Goal: Use online tool/utility: Utilize a website feature to perform a specific function

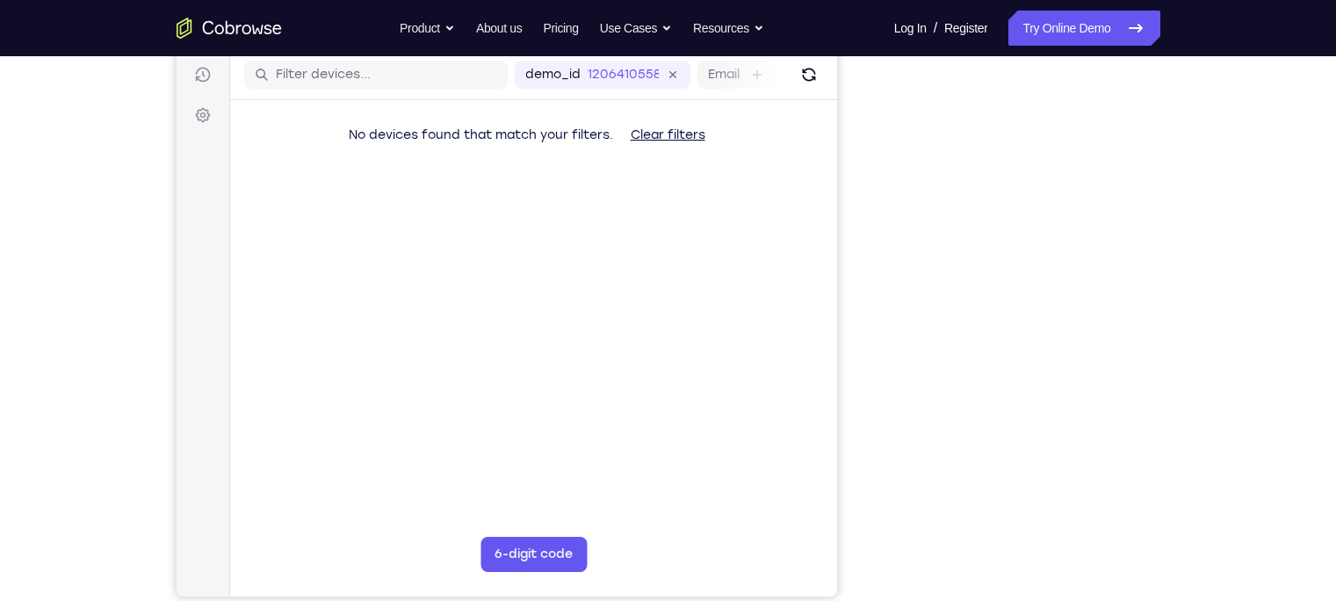
scroll to position [221, 0]
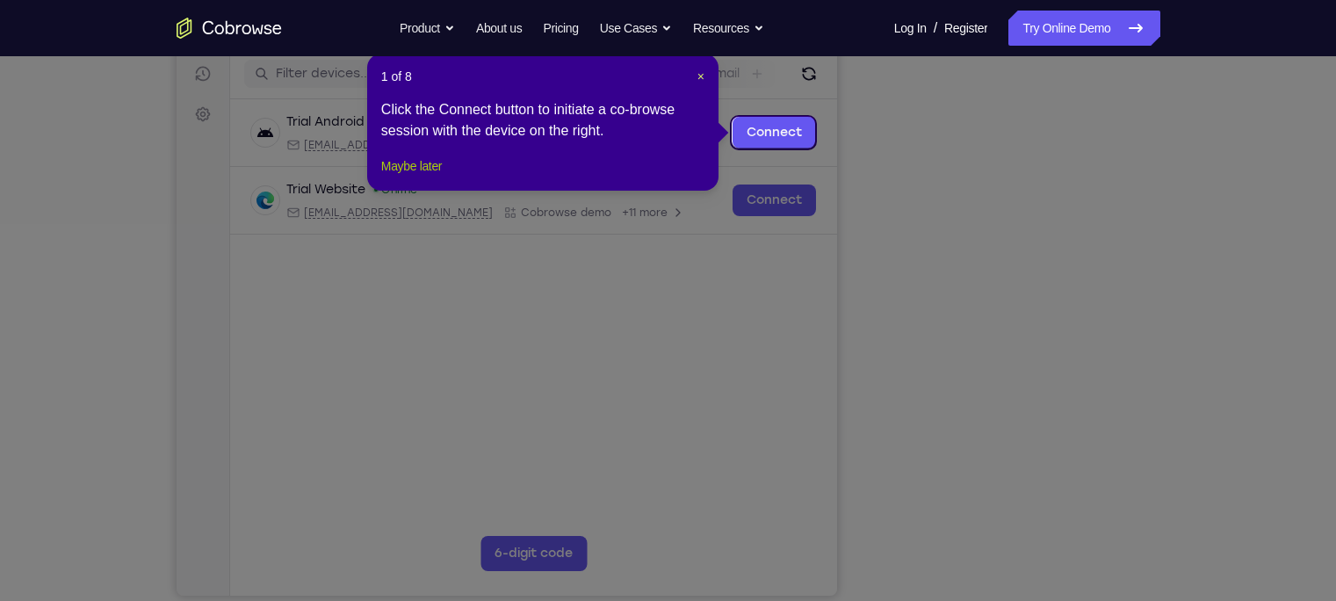
click at [425, 177] on button "Maybe later" at bounding box center [411, 165] width 61 height 21
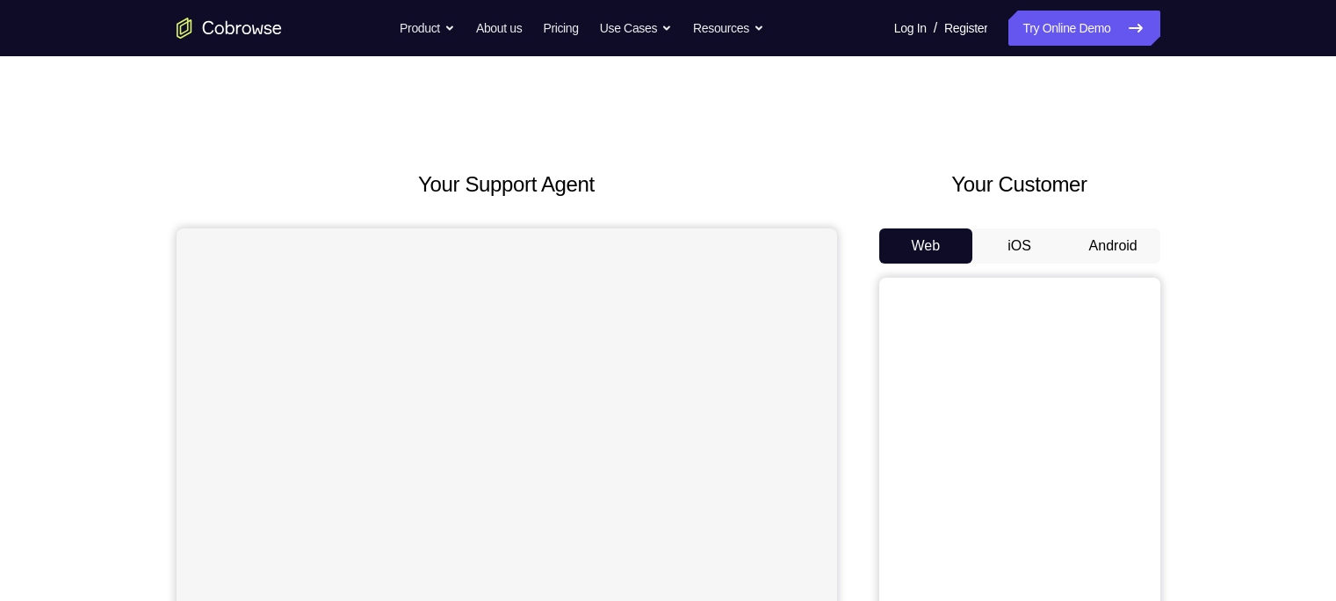
click at [1121, 233] on button "Android" at bounding box center [1113, 245] width 94 height 35
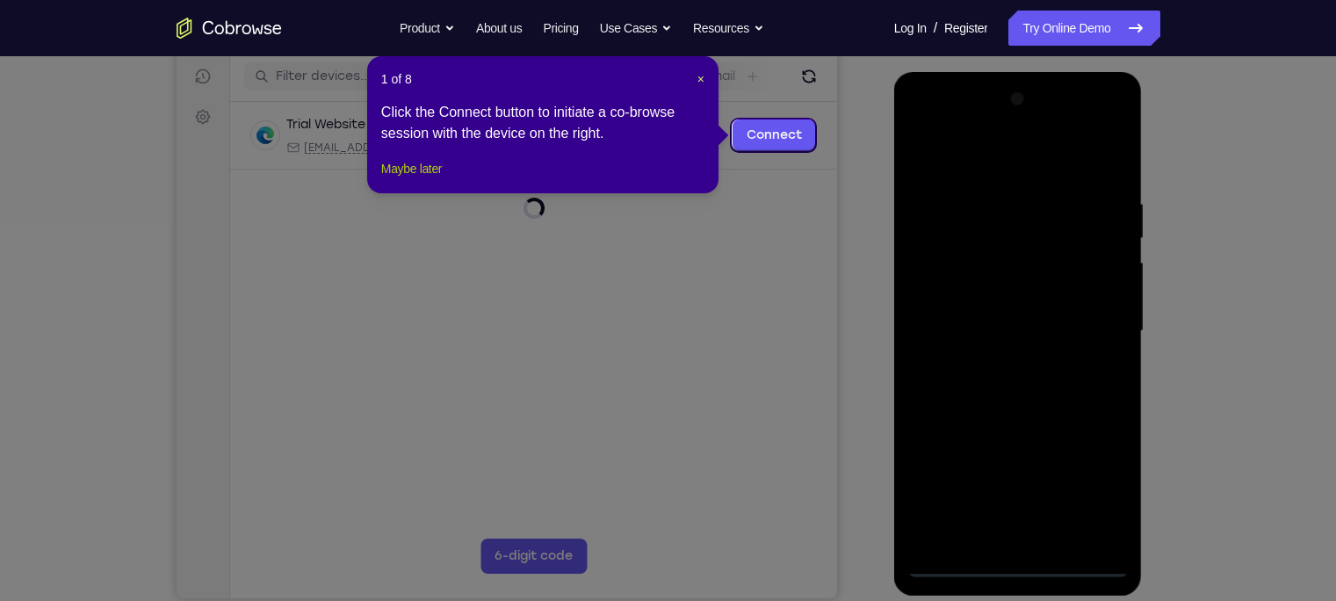
click at [440, 179] on button "Maybe later" at bounding box center [411, 168] width 61 height 21
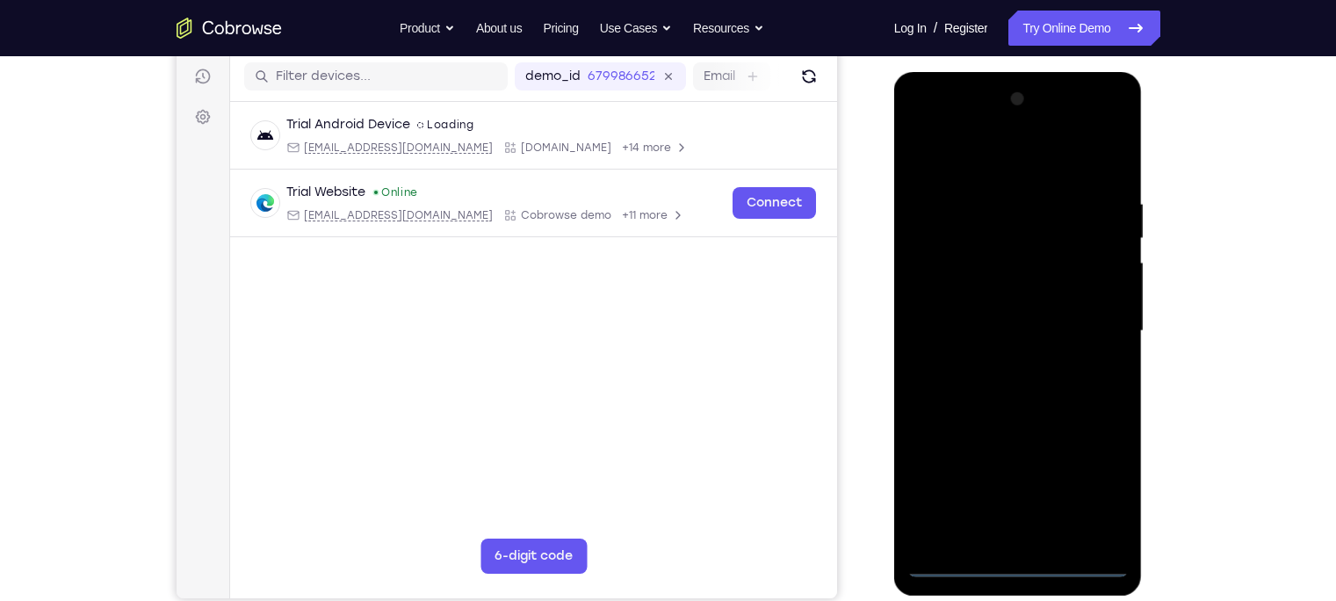
click at [1016, 564] on div at bounding box center [1017, 331] width 221 height 492
click at [1098, 489] on div at bounding box center [1017, 331] width 221 height 492
click at [971, 160] on div at bounding box center [1017, 331] width 221 height 492
click at [1098, 329] on div at bounding box center [1017, 331] width 221 height 492
click at [994, 361] on div at bounding box center [1017, 331] width 221 height 492
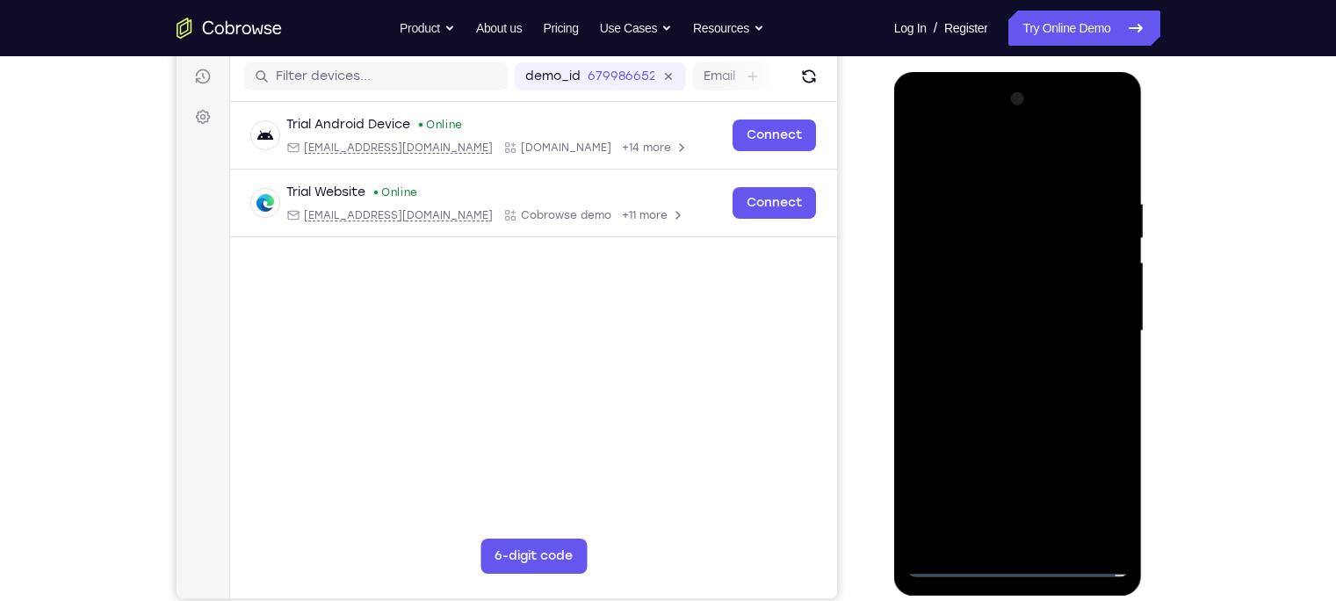
click at [993, 311] on div at bounding box center [1017, 331] width 221 height 492
click at [997, 300] on div at bounding box center [1017, 331] width 221 height 492
click at [1107, 293] on div at bounding box center [1017, 331] width 221 height 492
click at [1051, 326] on div at bounding box center [1017, 331] width 221 height 492
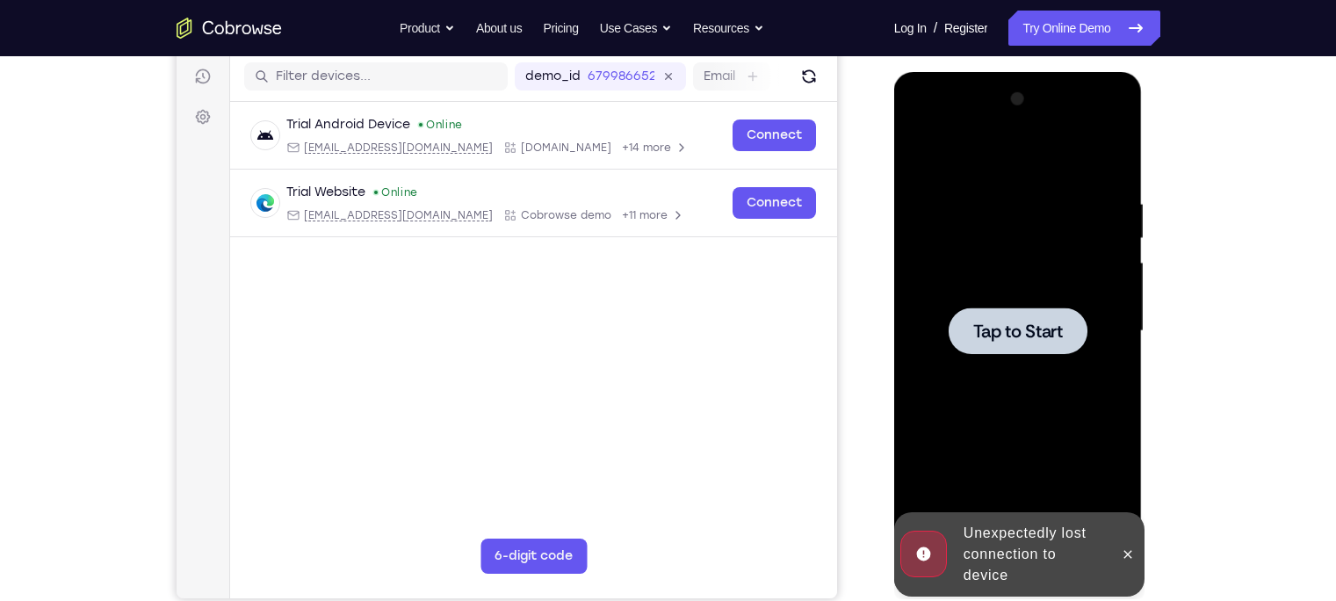
click at [1011, 329] on span "Tap to Start" at bounding box center [1018, 331] width 90 height 18
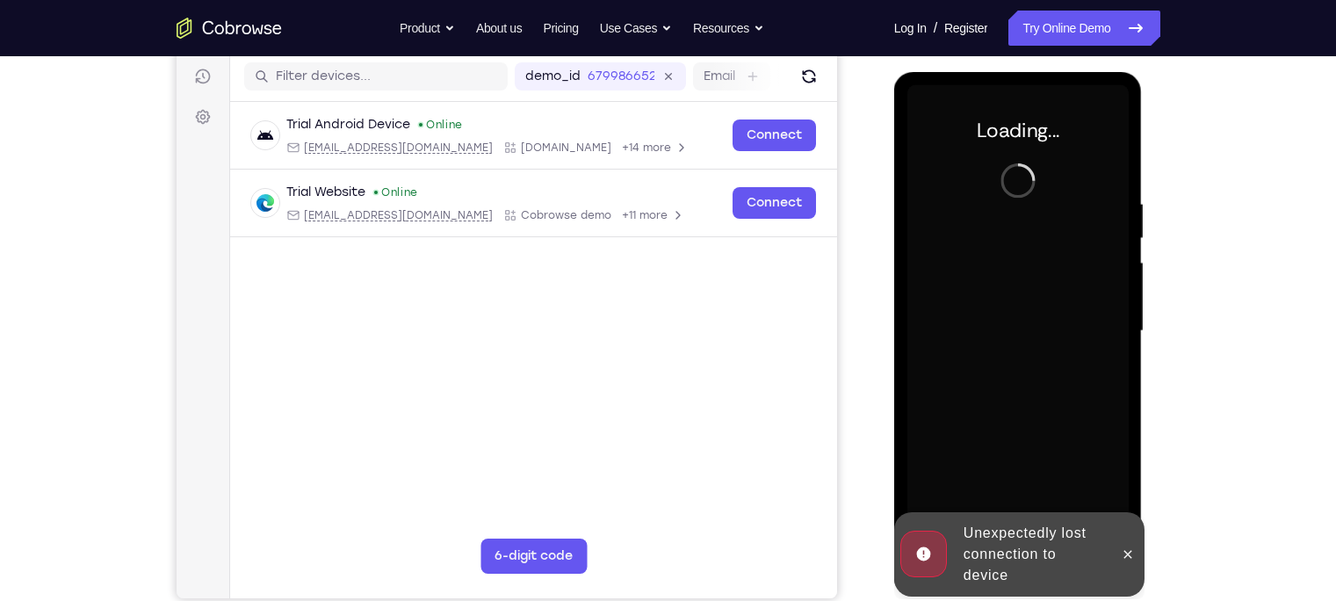
click at [1044, 567] on div "Unexpectedly lost connection to device" at bounding box center [1034, 554] width 154 height 77
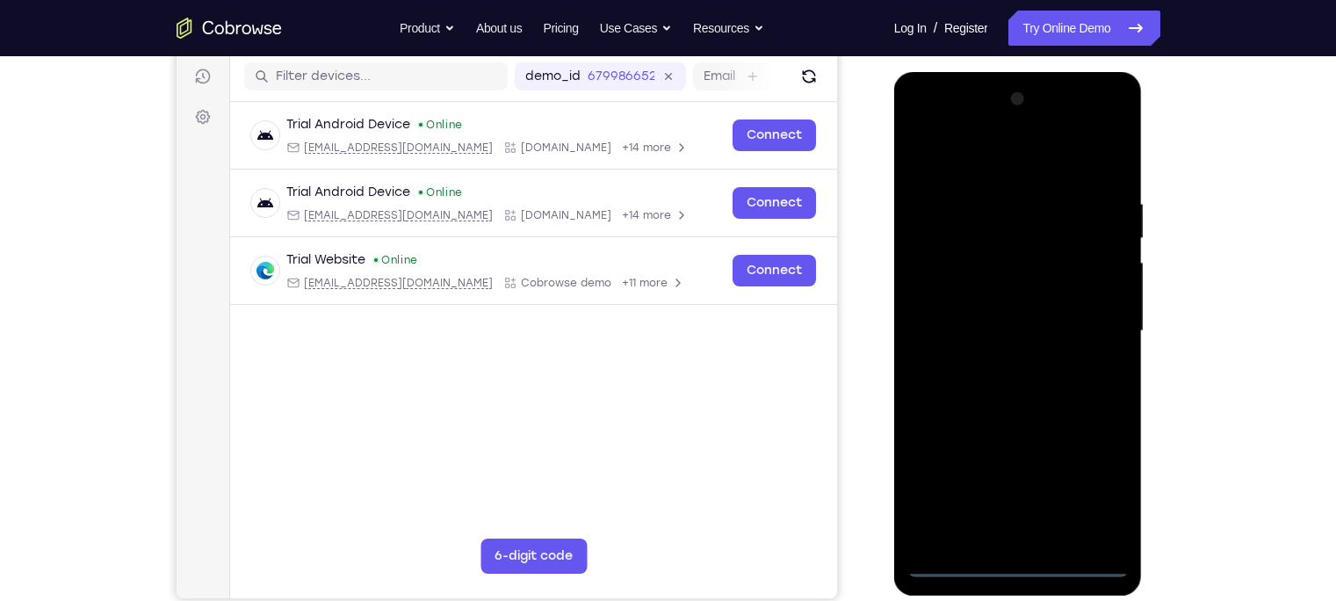
click at [1013, 564] on div at bounding box center [1017, 331] width 221 height 492
click at [1097, 485] on div at bounding box center [1017, 331] width 221 height 492
click at [981, 163] on div at bounding box center [1017, 331] width 221 height 492
click at [1097, 329] on div at bounding box center [1017, 331] width 221 height 492
click at [997, 366] on div at bounding box center [1017, 331] width 221 height 492
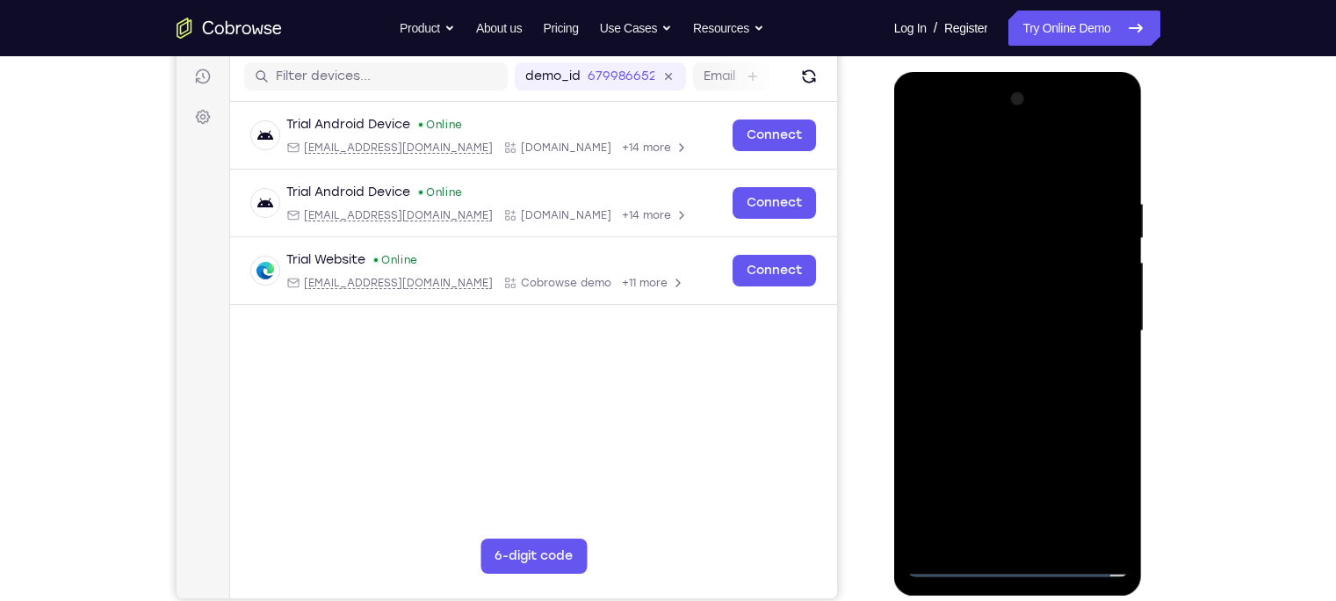
click at [972, 314] on div at bounding box center [1017, 331] width 221 height 492
click at [988, 295] on div at bounding box center [1017, 331] width 221 height 492
click at [1009, 331] on div at bounding box center [1017, 331] width 221 height 492
click at [1008, 381] on div at bounding box center [1017, 331] width 221 height 492
click at [953, 278] on div at bounding box center [1017, 331] width 221 height 492
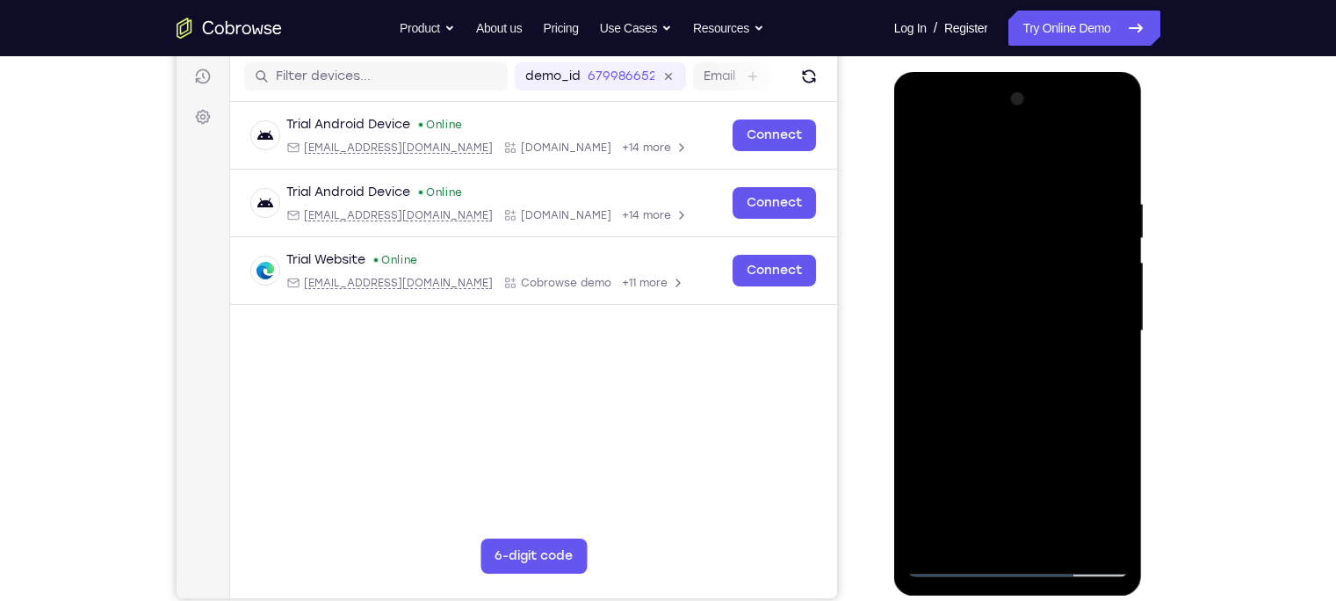
click at [1028, 319] on div at bounding box center [1017, 331] width 221 height 492
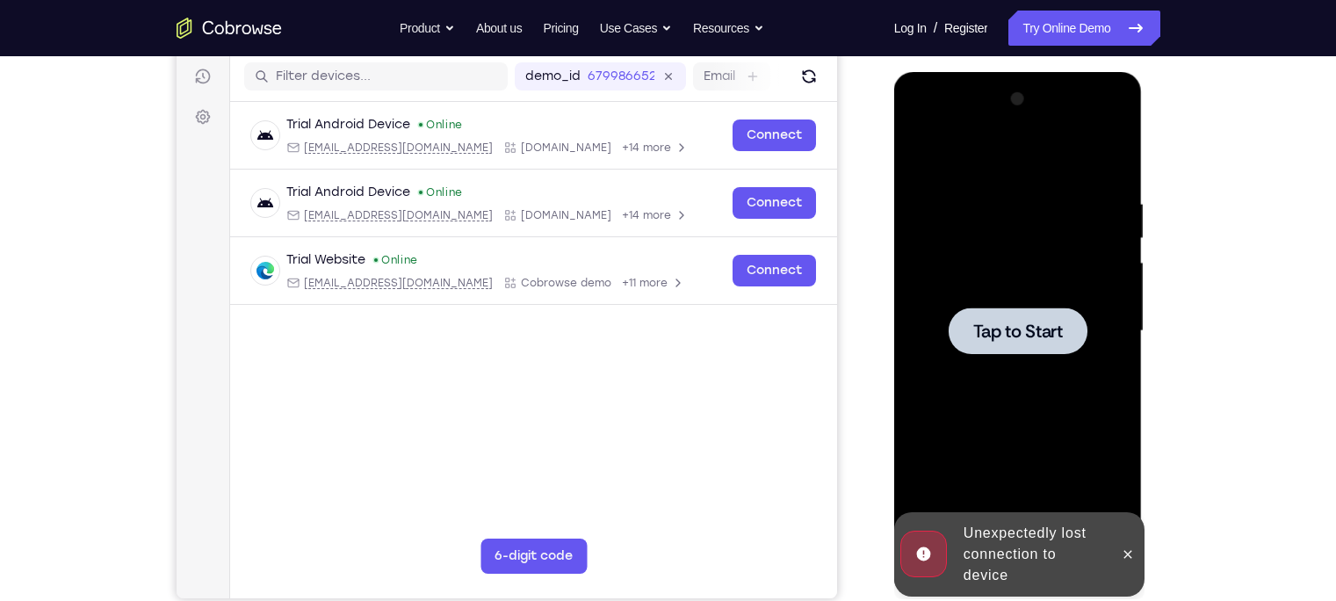
click at [1015, 349] on div at bounding box center [1018, 330] width 139 height 47
click at [1032, 555] on div "Unexpectedly lost connection to device" at bounding box center [1034, 554] width 154 height 77
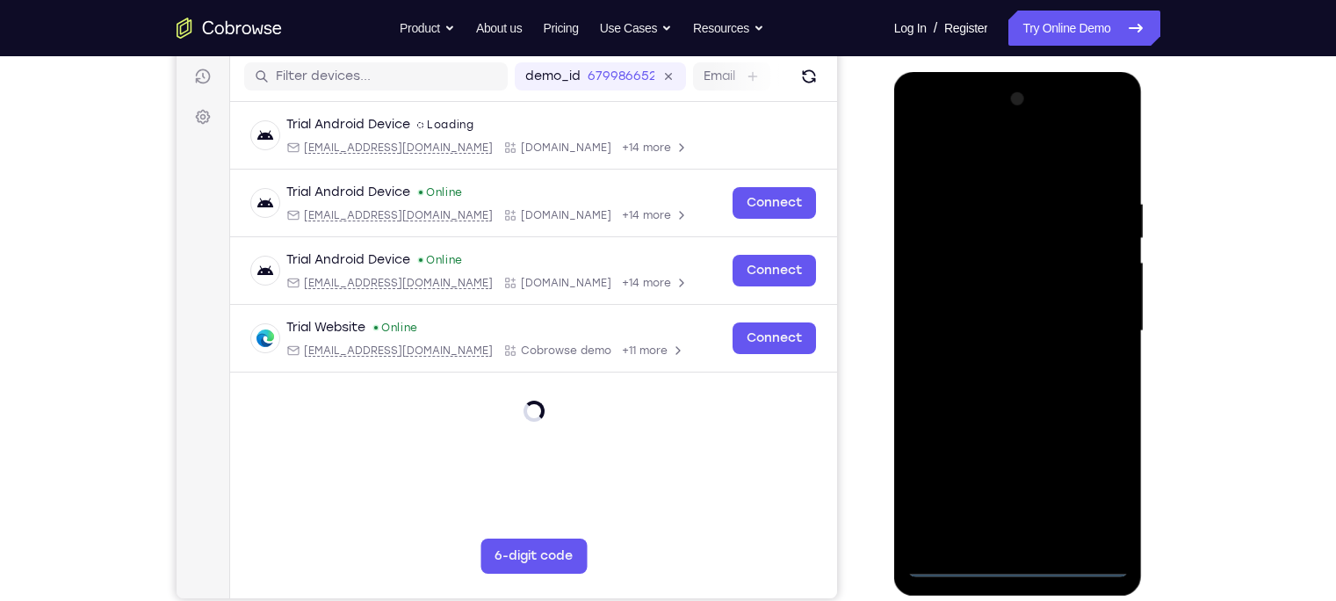
click at [1018, 565] on div at bounding box center [1017, 331] width 221 height 492
click at [1094, 484] on div at bounding box center [1017, 331] width 221 height 492
click at [984, 160] on div at bounding box center [1017, 331] width 221 height 492
click at [1091, 328] on div at bounding box center [1017, 331] width 221 height 492
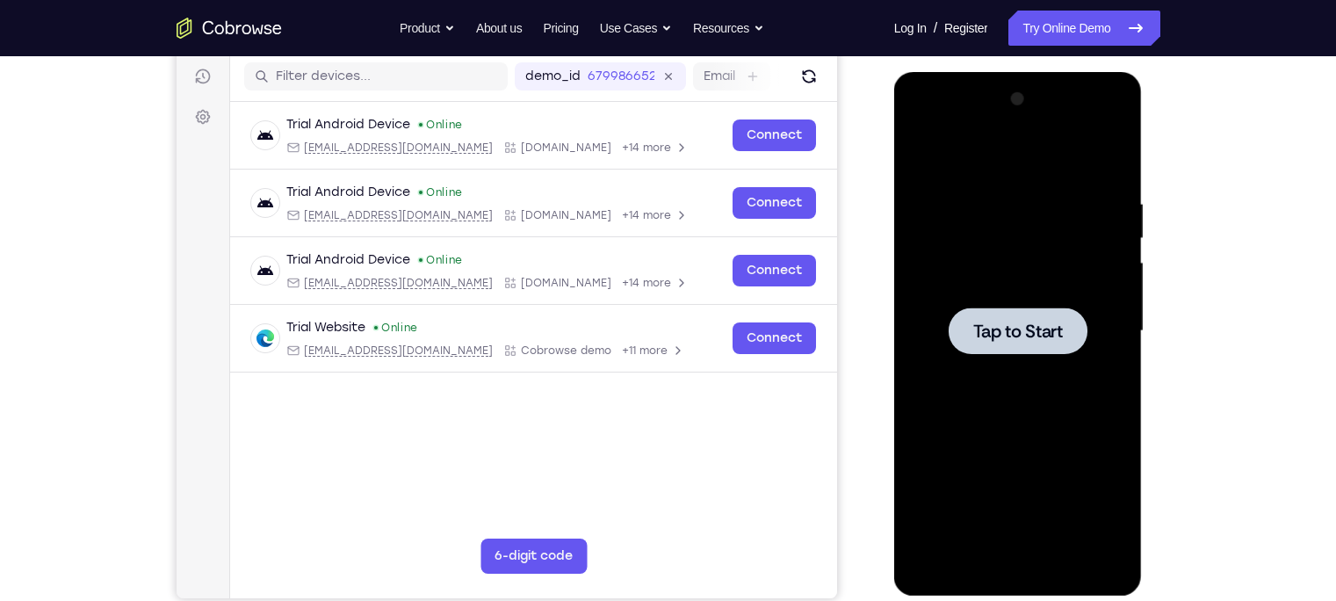
click at [935, 278] on div at bounding box center [1017, 331] width 221 height 492
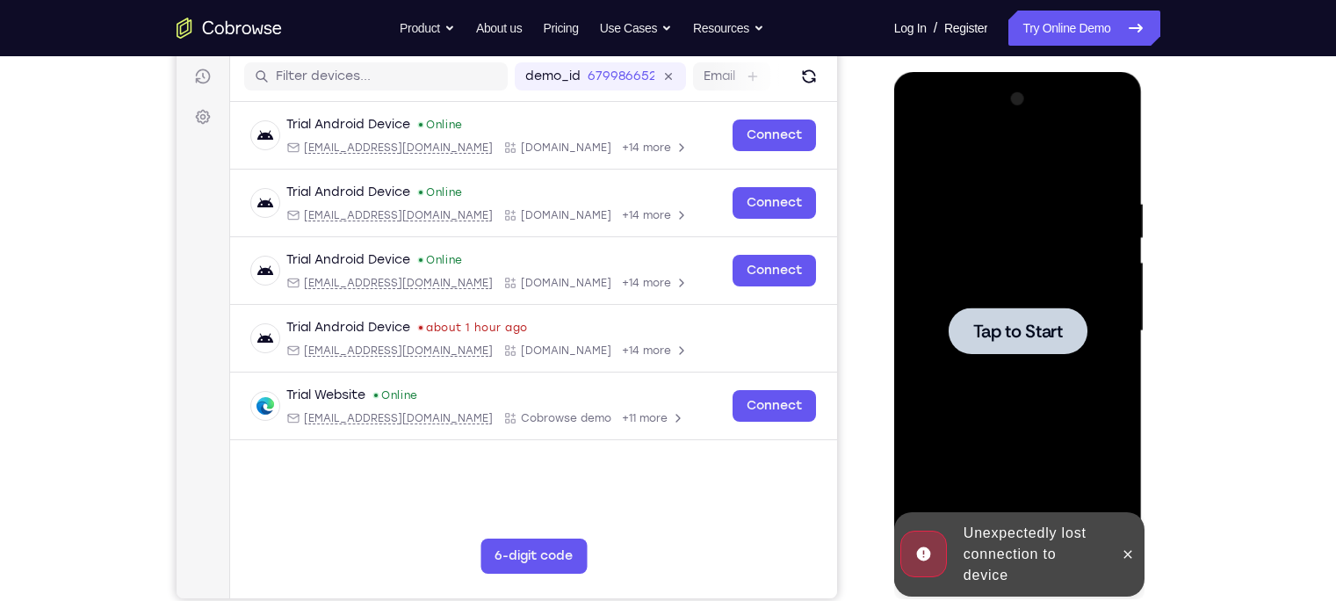
click at [957, 366] on div at bounding box center [1017, 331] width 221 height 492
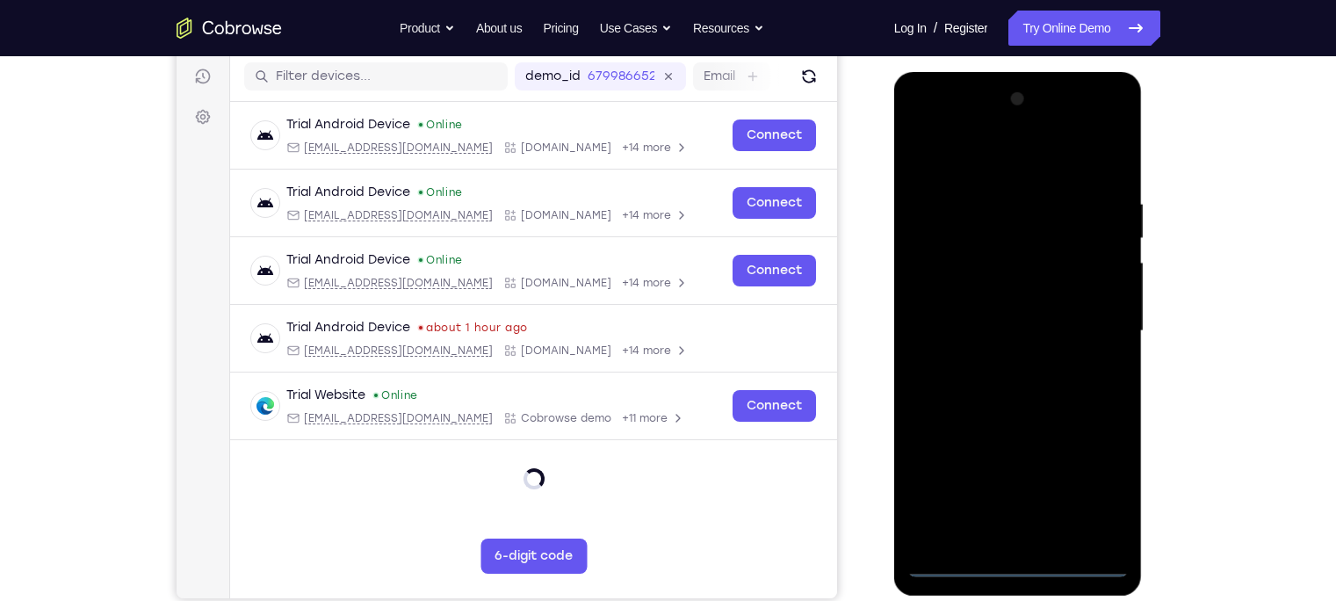
click at [1019, 568] on div at bounding box center [1017, 331] width 221 height 492
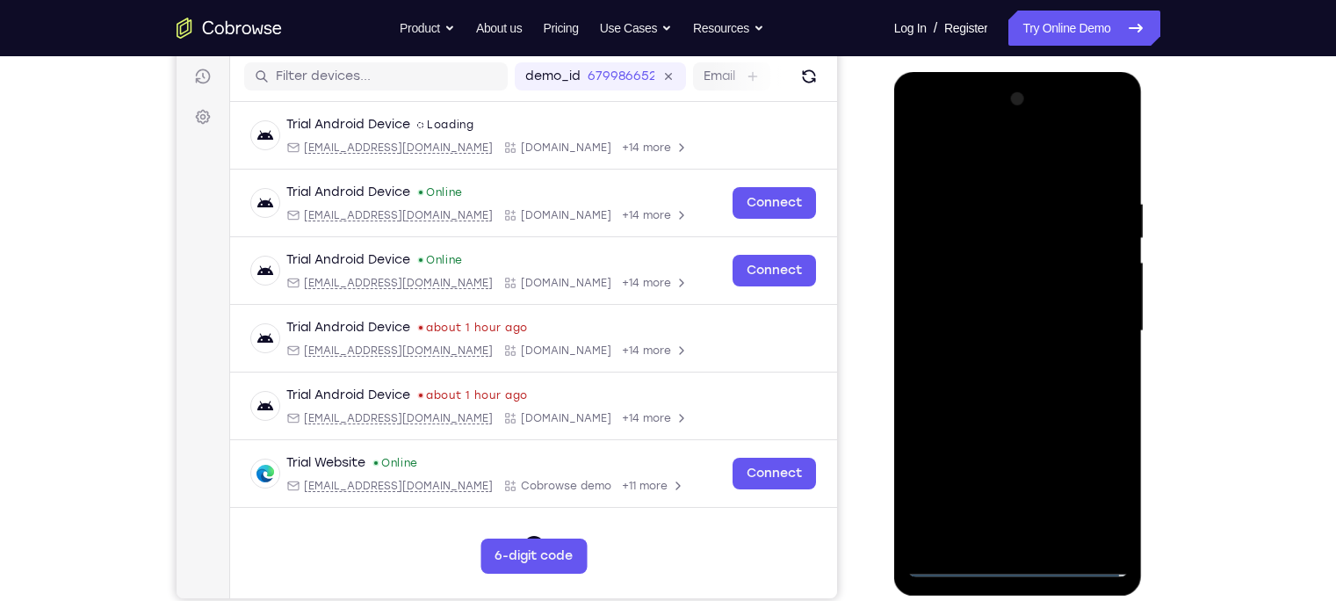
click at [1094, 498] on div at bounding box center [1017, 331] width 221 height 492
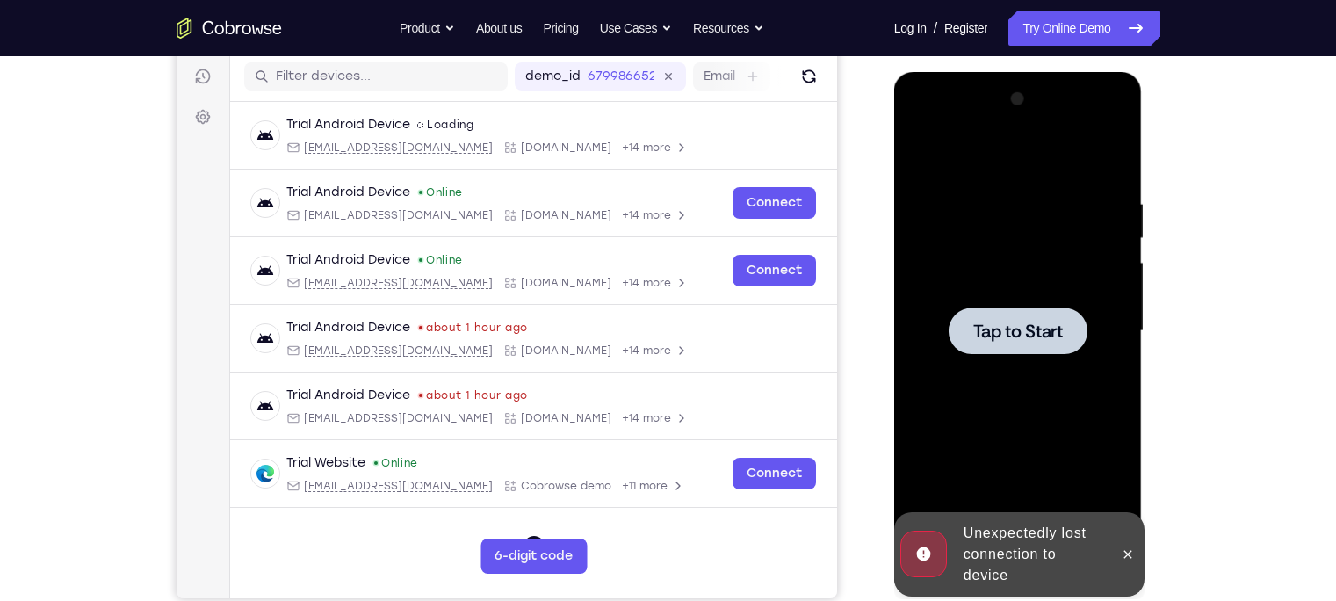
click at [1030, 451] on div at bounding box center [1017, 331] width 221 height 492
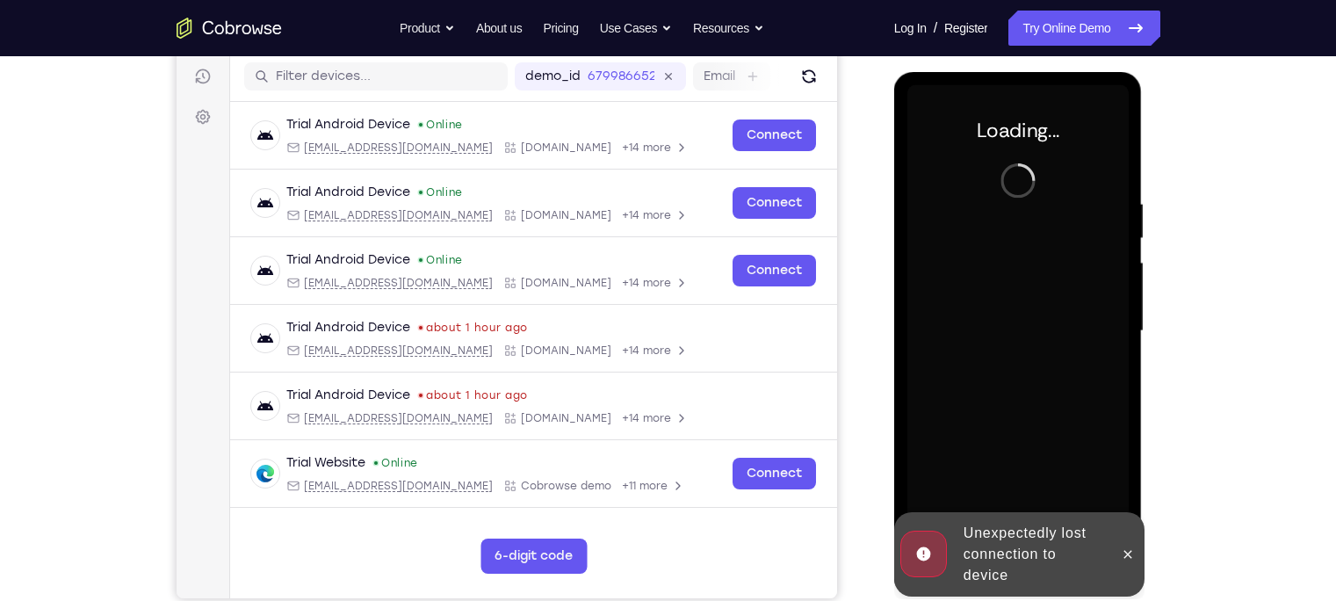
click at [1022, 560] on div "Unexpectedly lost connection to device" at bounding box center [1034, 554] width 154 height 77
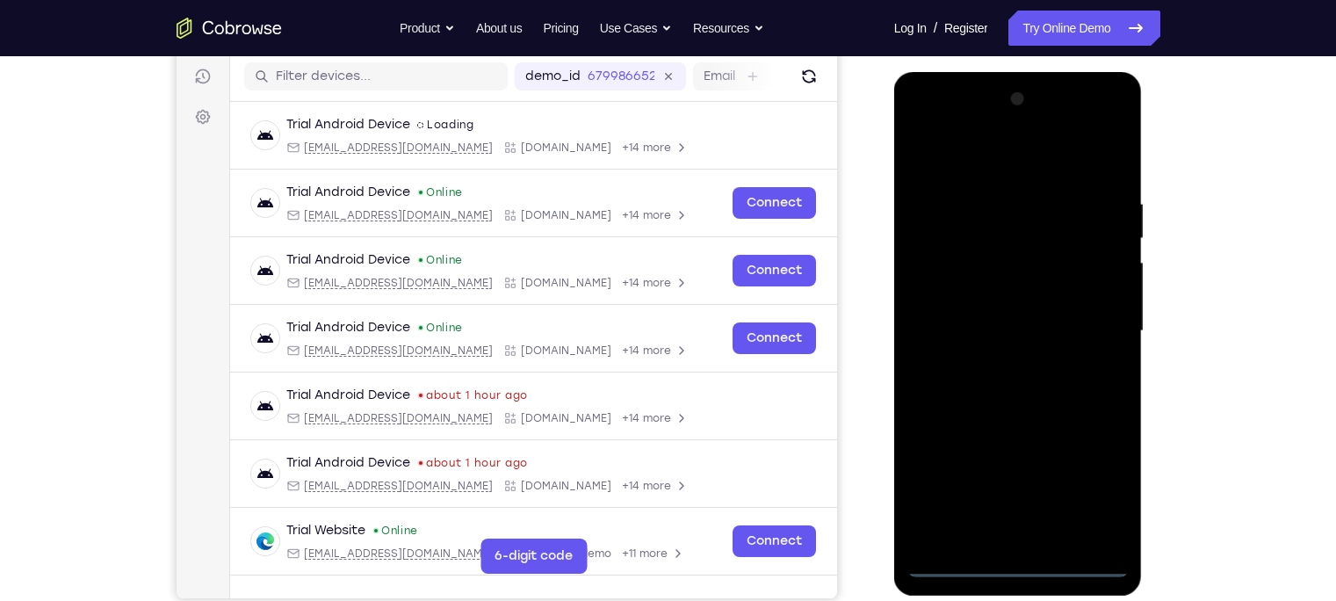
click at [1015, 568] on div at bounding box center [1017, 331] width 221 height 492
click at [1095, 480] on div at bounding box center [1017, 331] width 221 height 492
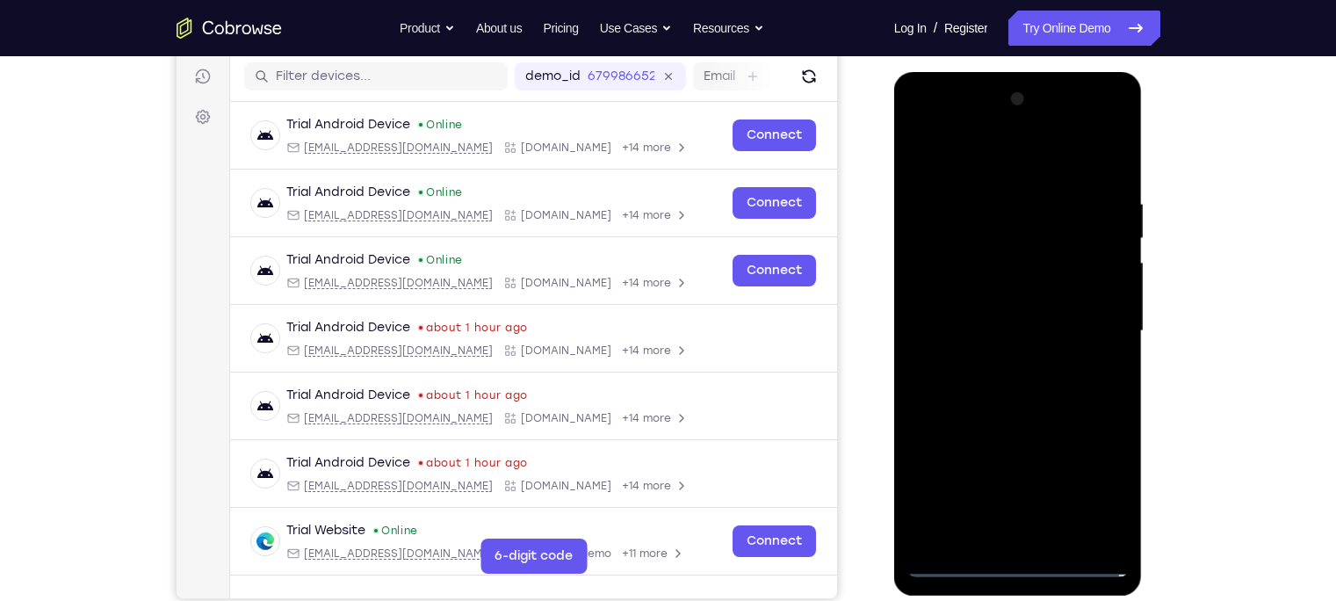
click at [962, 159] on div at bounding box center [1017, 331] width 221 height 492
click at [1092, 328] on div at bounding box center [1017, 331] width 221 height 492
click at [999, 362] on div at bounding box center [1017, 331] width 221 height 492
click at [991, 318] on div at bounding box center [1017, 331] width 221 height 492
click at [987, 300] on div at bounding box center [1017, 331] width 221 height 492
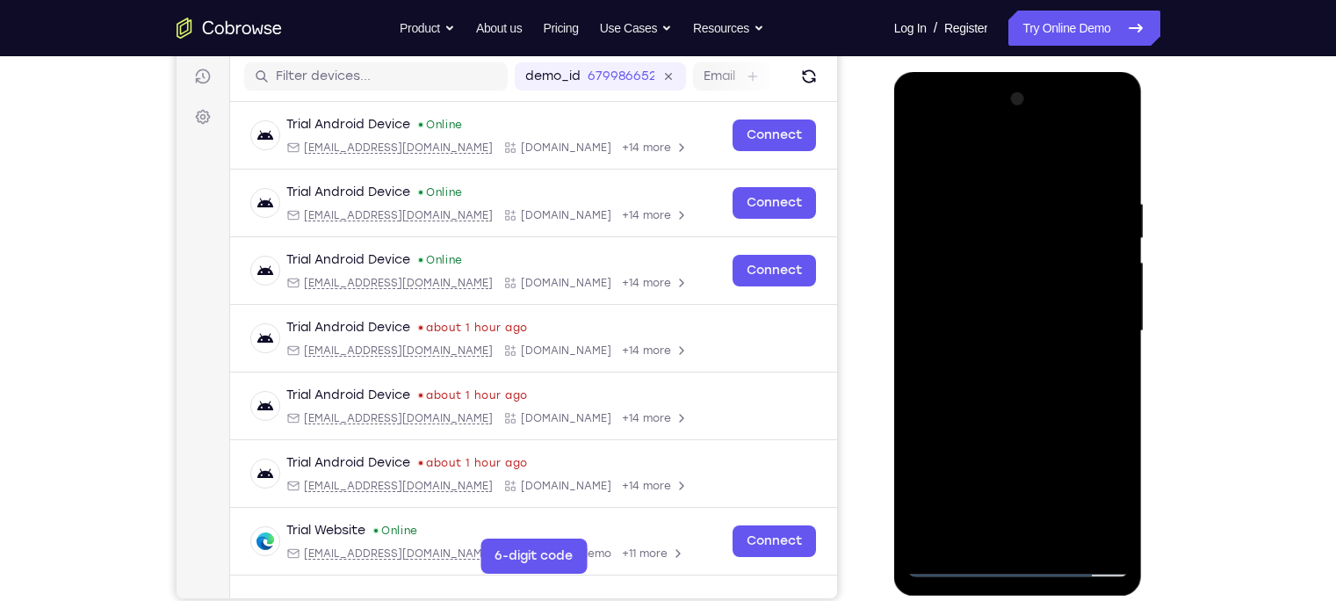
click at [1031, 334] on div at bounding box center [1017, 331] width 221 height 492
click at [1018, 415] on div at bounding box center [1017, 331] width 221 height 492
click at [1066, 533] on div at bounding box center [1017, 331] width 221 height 492
click at [1006, 422] on div at bounding box center [1017, 331] width 221 height 492
click at [1012, 311] on div at bounding box center [1017, 331] width 221 height 492
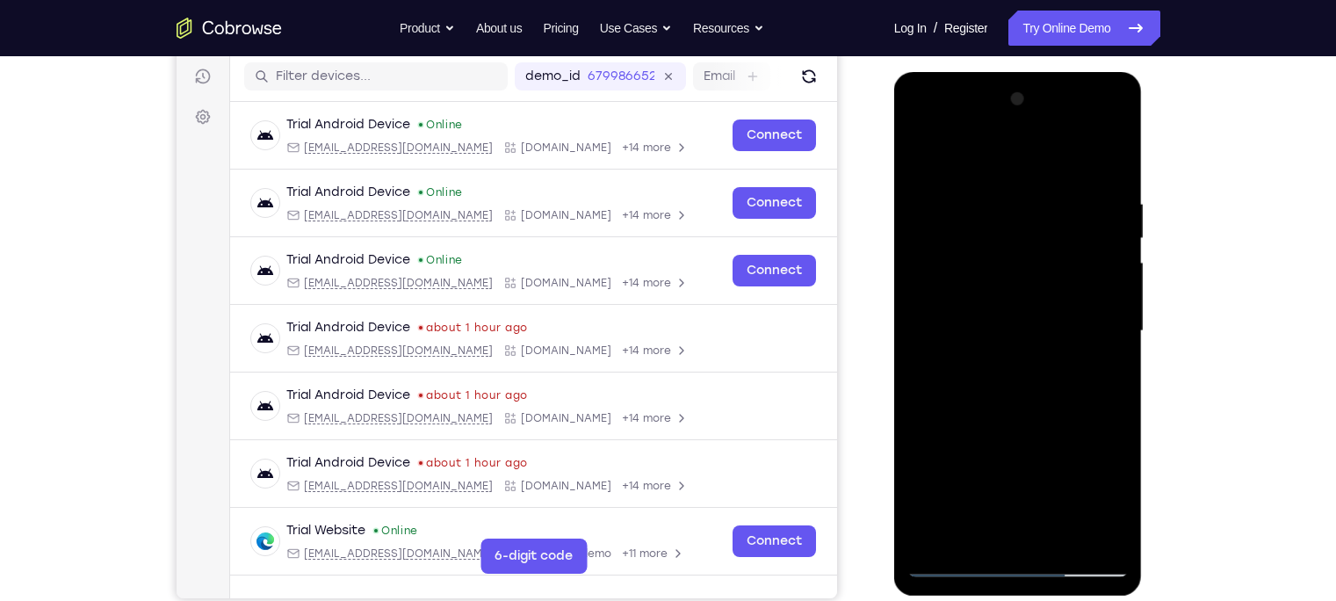
click at [986, 526] on div at bounding box center [1017, 331] width 221 height 492
click at [972, 527] on div at bounding box center [1017, 331] width 221 height 492
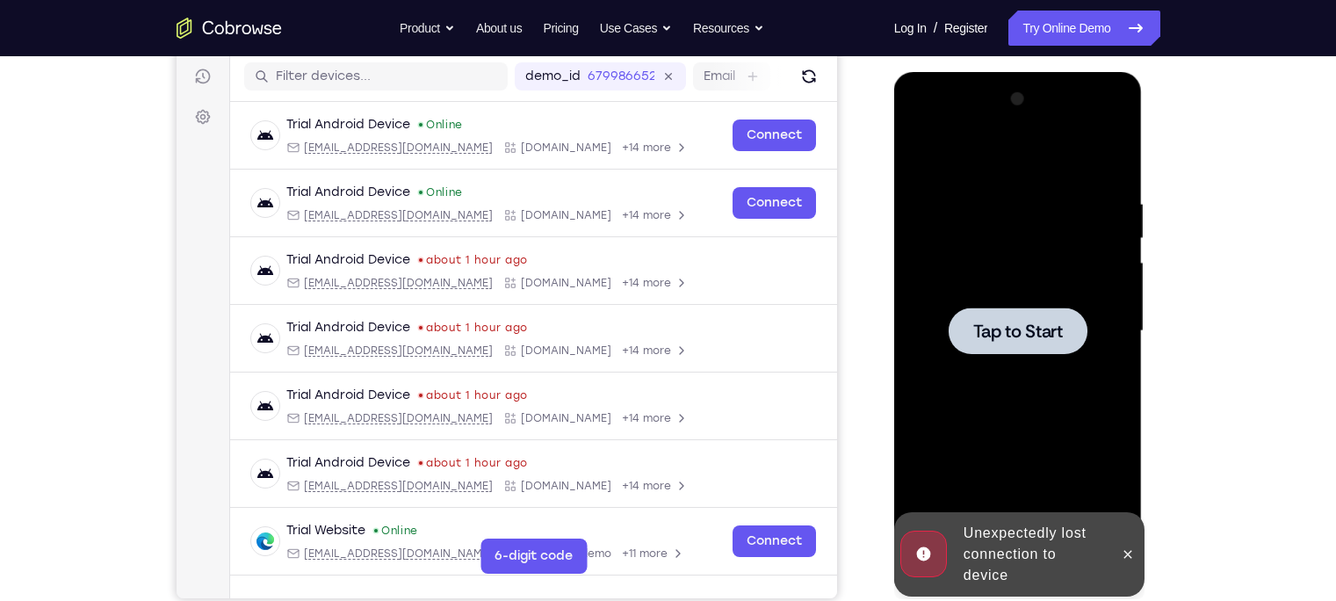
click at [1007, 386] on div at bounding box center [1017, 331] width 221 height 492
click at [1012, 551] on div "Unexpectedly lost connection to device" at bounding box center [1034, 554] width 154 height 77
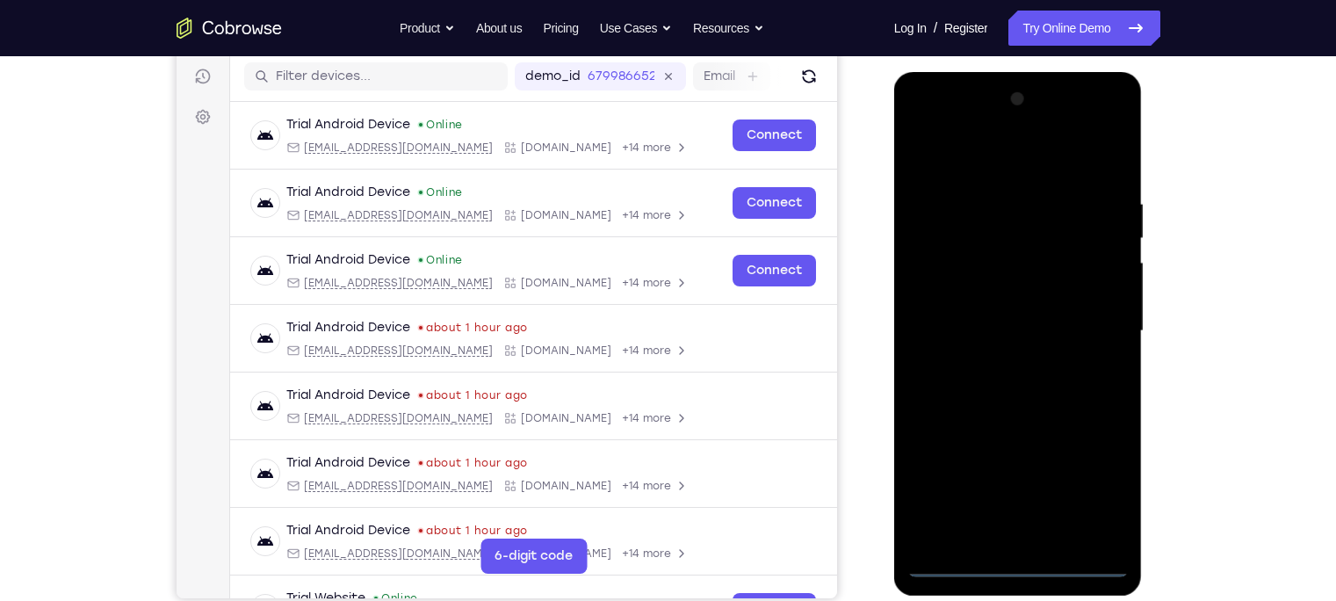
click at [1015, 564] on div at bounding box center [1017, 331] width 221 height 492
click at [1096, 490] on div at bounding box center [1017, 331] width 221 height 492
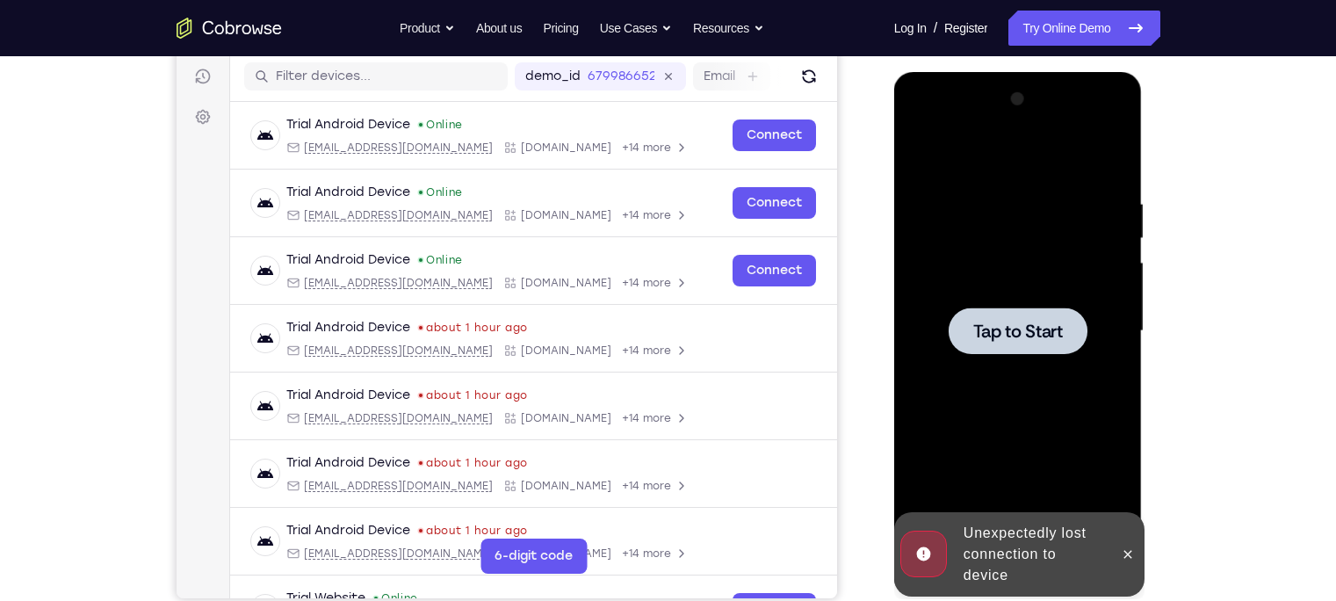
click at [1020, 340] on span "Tap to Start" at bounding box center [1018, 331] width 90 height 18
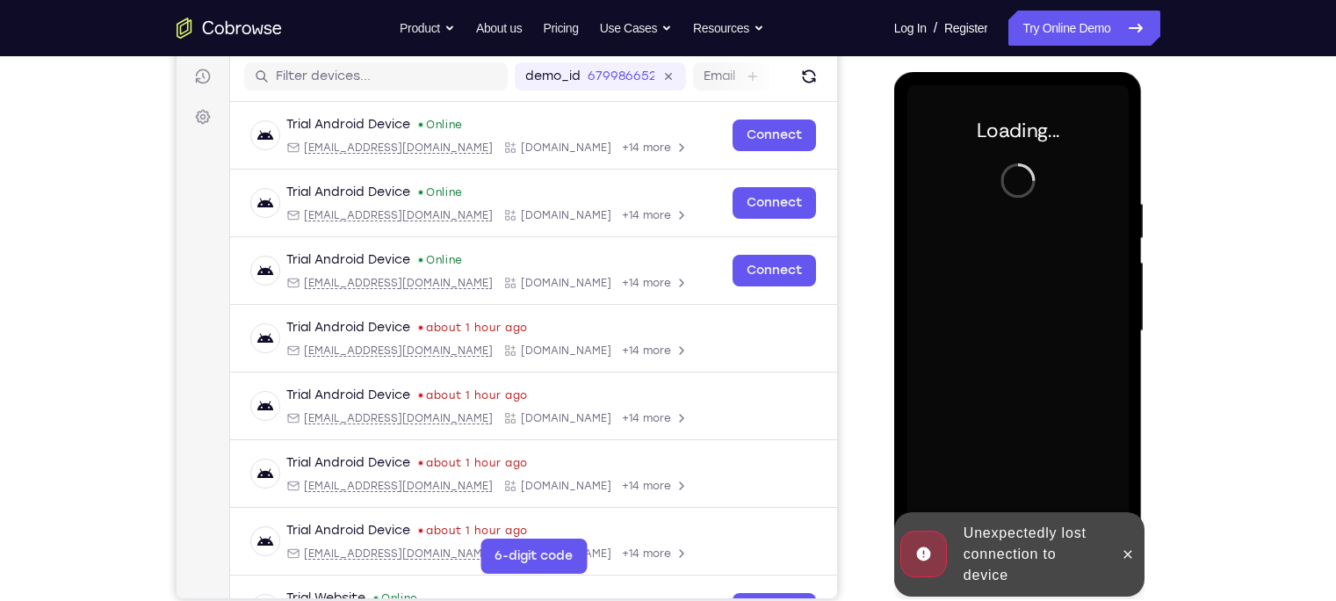
click at [996, 538] on div "Unexpectedly lost connection to device" at bounding box center [1034, 554] width 154 height 77
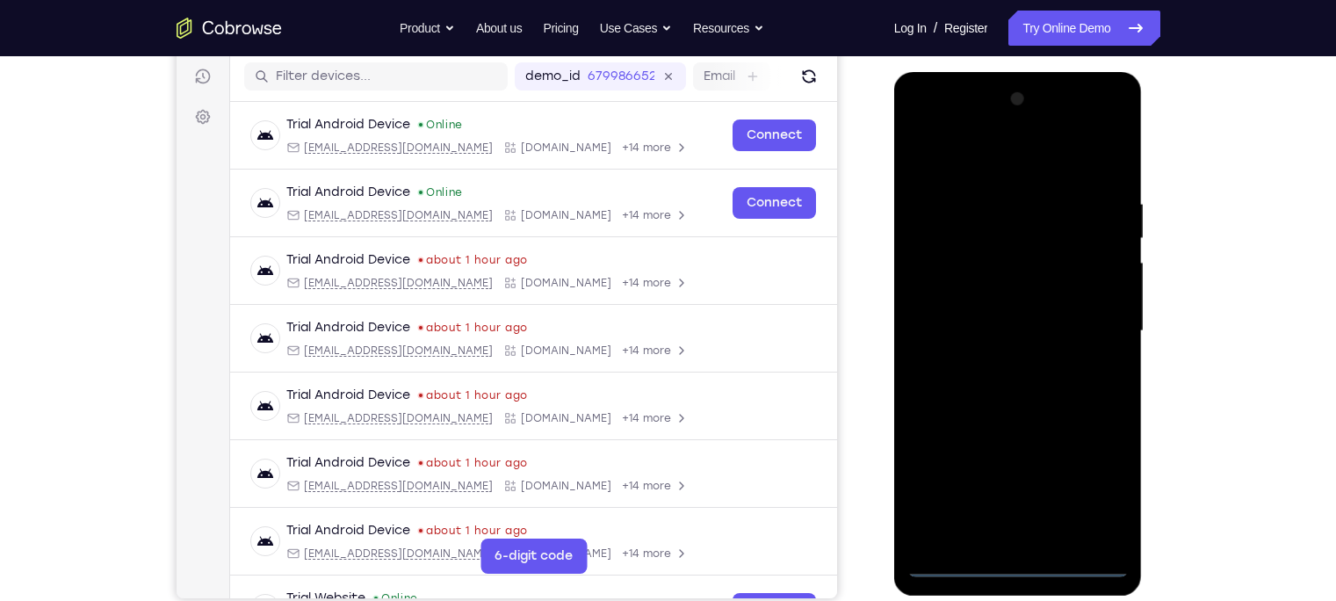
click at [1020, 567] on div at bounding box center [1017, 331] width 221 height 492
click at [1089, 487] on div at bounding box center [1017, 331] width 221 height 492
click at [975, 163] on div at bounding box center [1017, 331] width 221 height 492
click at [1091, 322] on div at bounding box center [1017, 331] width 221 height 492
click at [1036, 538] on div at bounding box center [1017, 331] width 221 height 492
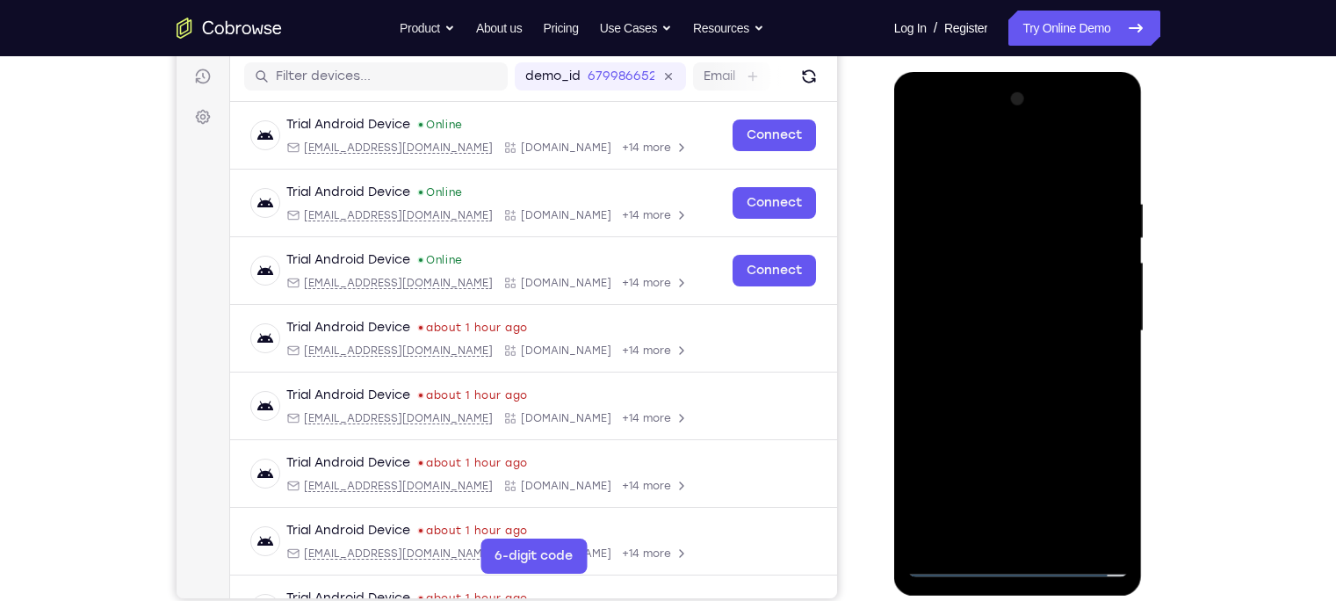
click at [963, 311] on div at bounding box center [1017, 331] width 221 height 492
click at [988, 300] on div at bounding box center [1017, 331] width 221 height 492
click at [1014, 331] on div at bounding box center [1017, 331] width 221 height 492
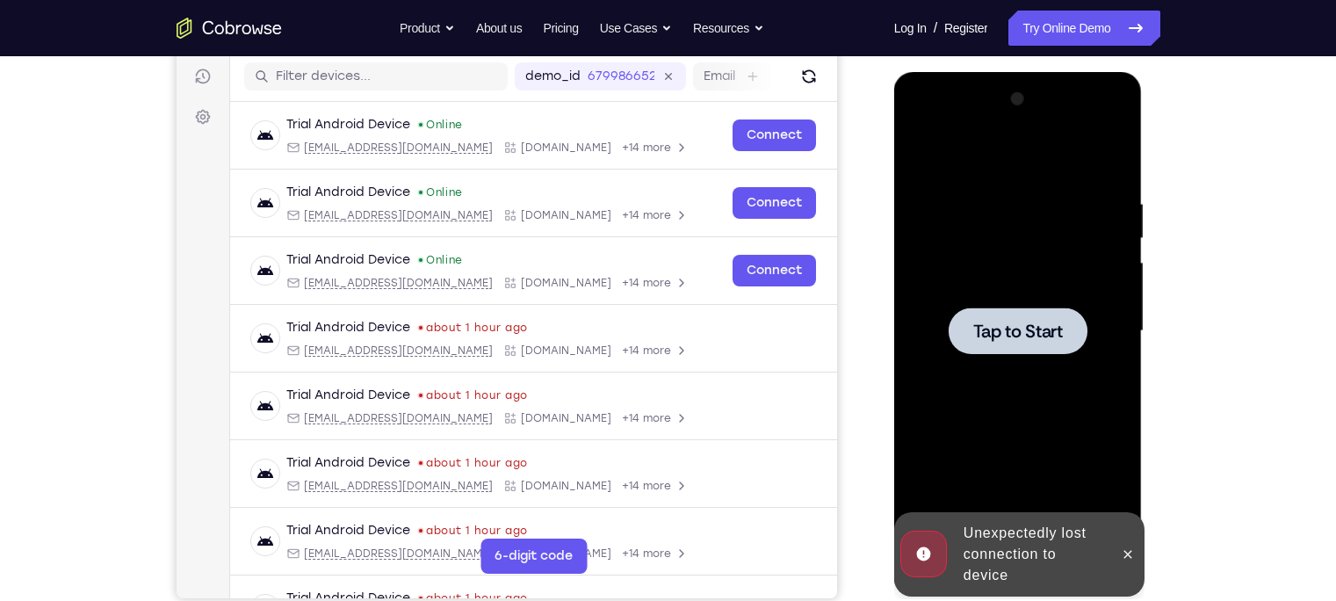
click at [982, 415] on div at bounding box center [1017, 331] width 221 height 492
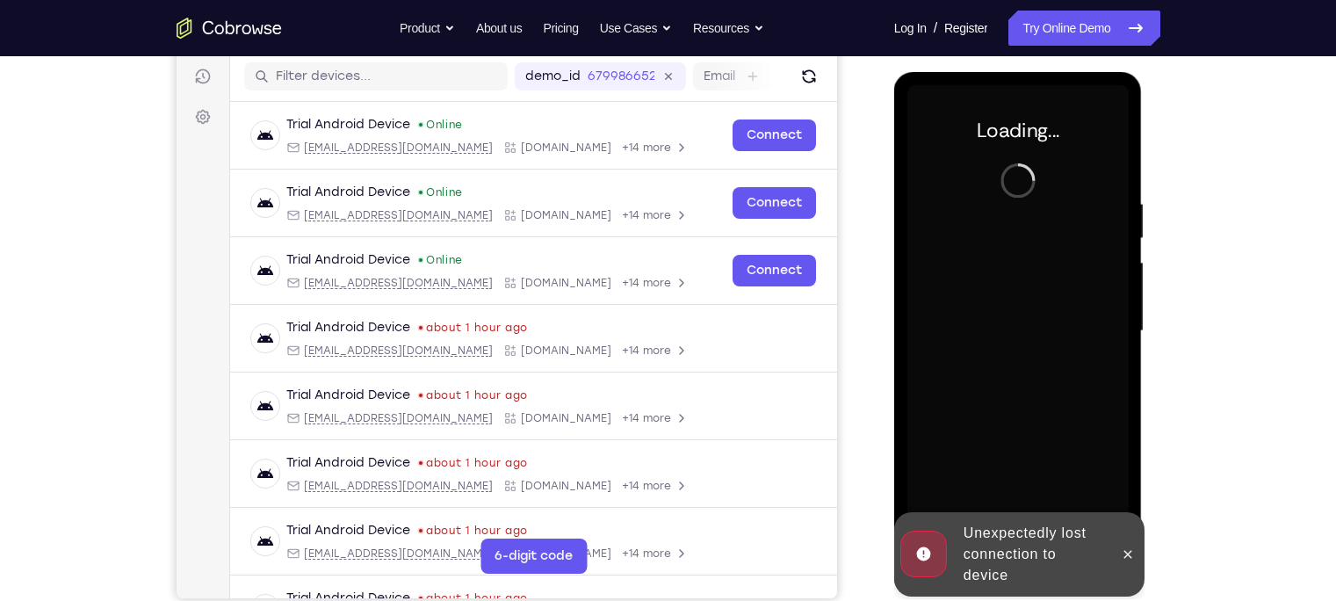
click at [1020, 566] on div "Unexpectedly lost connection to device" at bounding box center [1034, 554] width 154 height 77
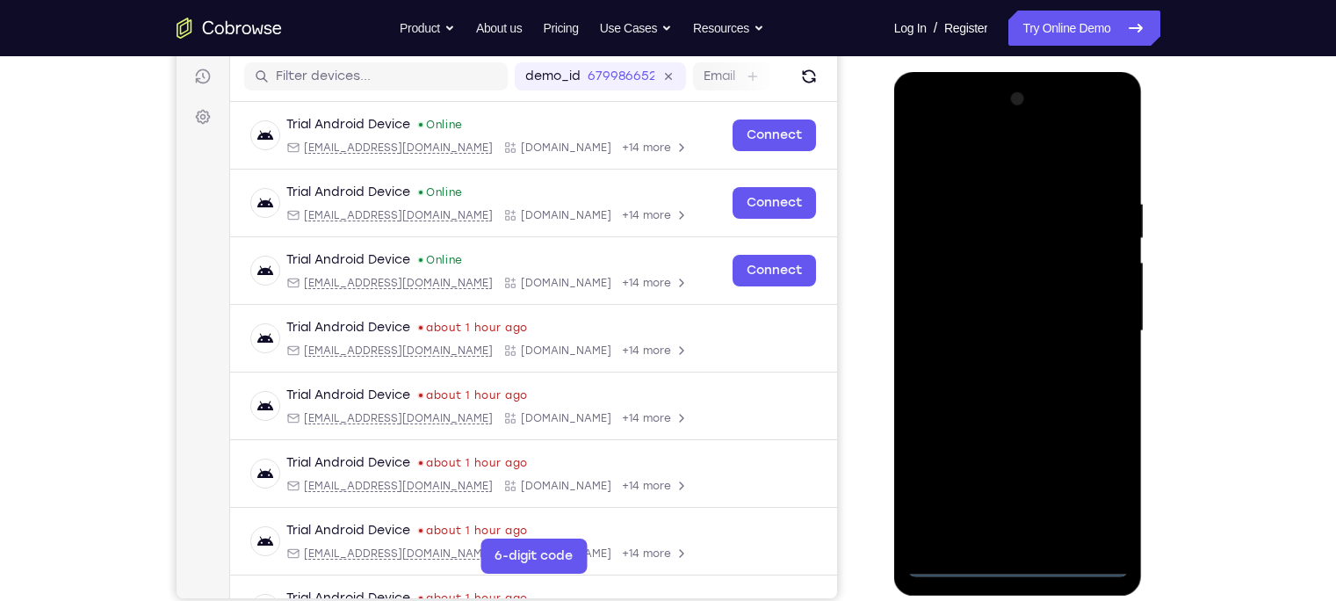
click at [1020, 567] on div at bounding box center [1017, 331] width 221 height 492
click at [1094, 486] on div at bounding box center [1017, 331] width 221 height 492
click at [993, 164] on div at bounding box center [1017, 331] width 221 height 492
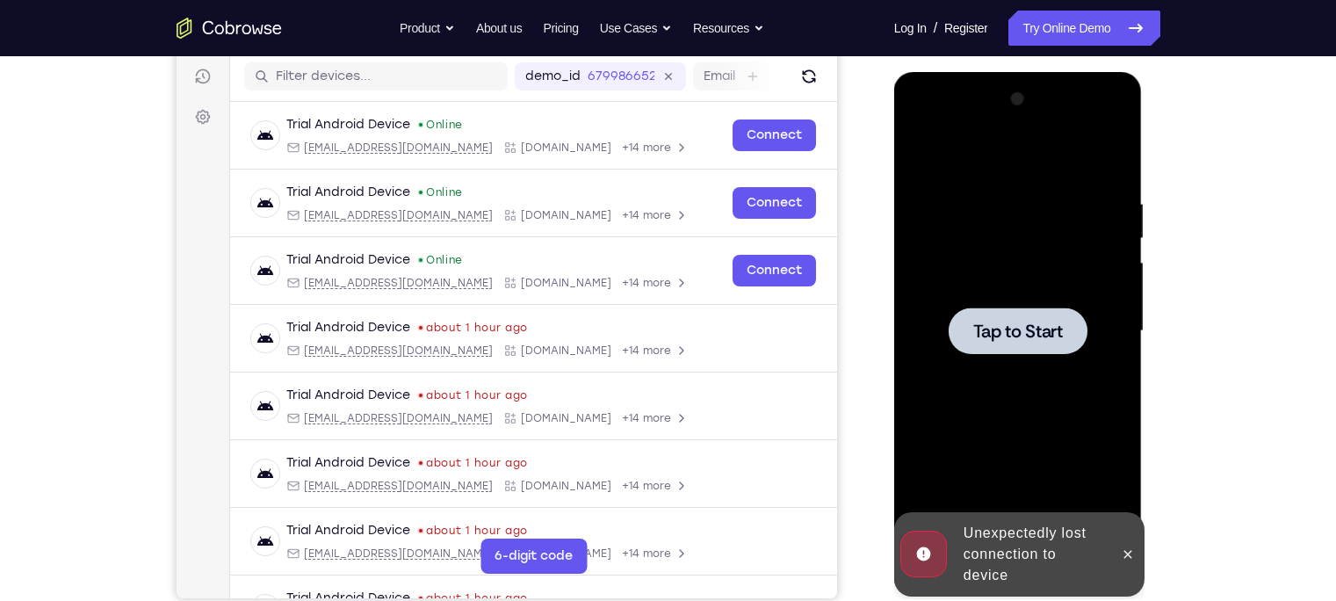
click at [1015, 299] on div at bounding box center [1017, 331] width 221 height 492
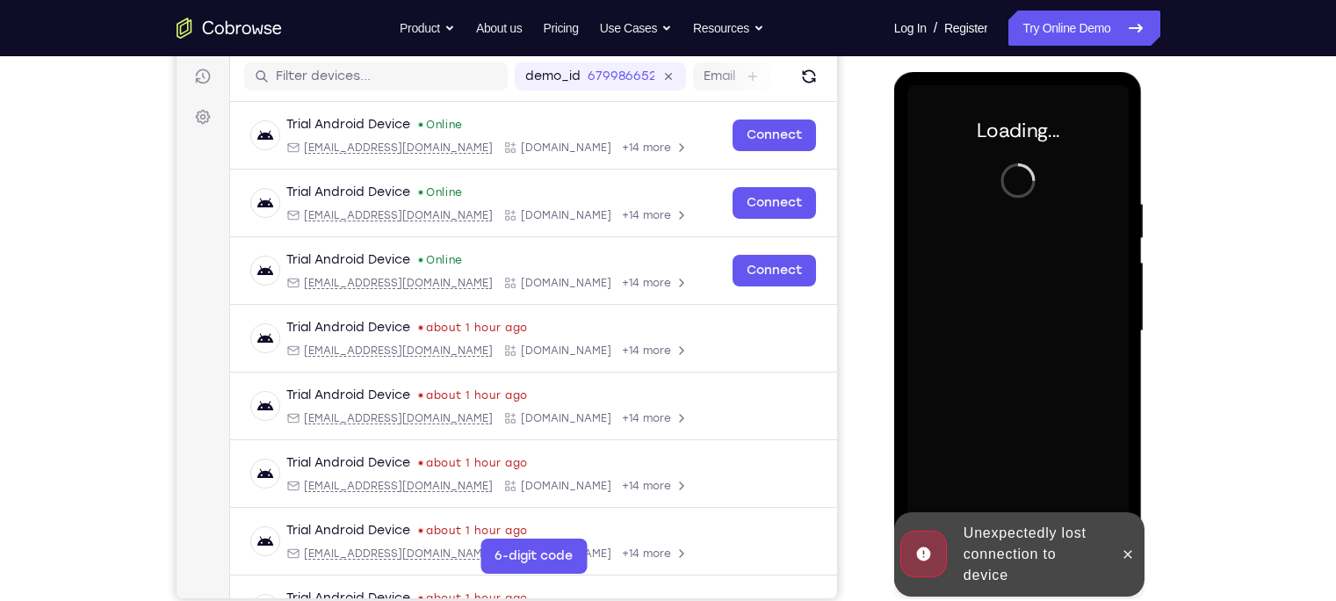
click at [1015, 299] on div at bounding box center [1017, 331] width 221 height 492
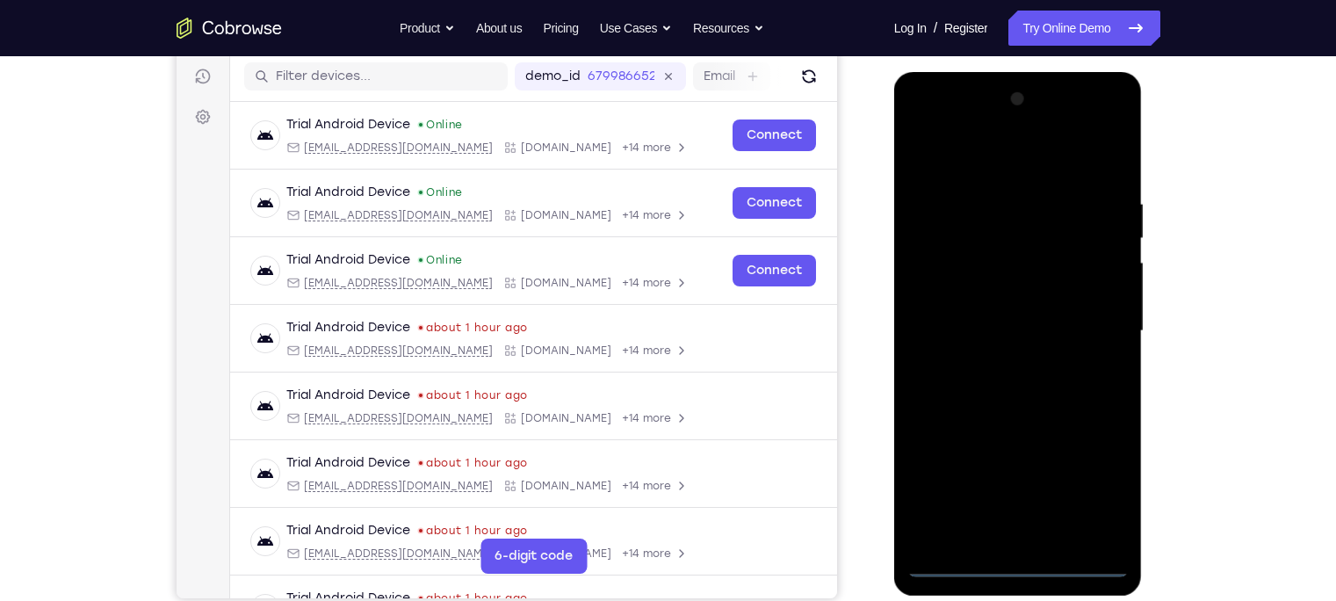
click at [1015, 562] on div at bounding box center [1017, 331] width 221 height 492
click at [1101, 484] on div at bounding box center [1017, 331] width 221 height 492
click at [950, 162] on div at bounding box center [1017, 331] width 221 height 492
click at [1098, 324] on div at bounding box center [1017, 331] width 221 height 492
click at [997, 362] on div at bounding box center [1017, 331] width 221 height 492
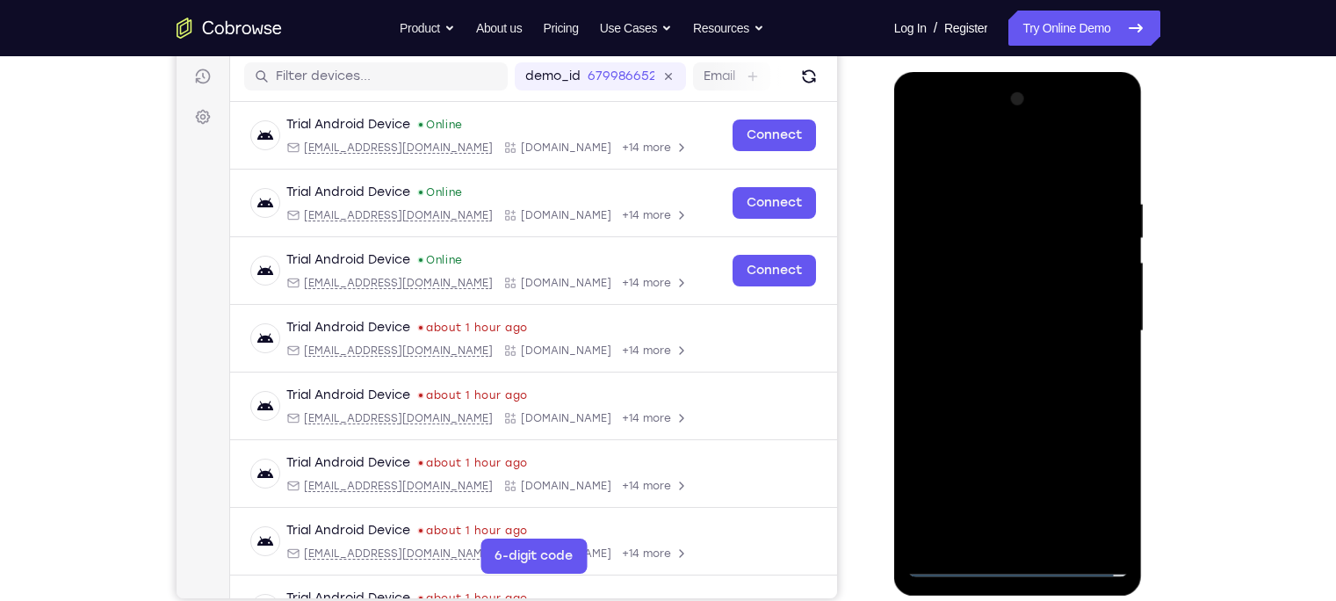
click at [1002, 314] on div at bounding box center [1017, 331] width 221 height 492
click at [992, 300] on div at bounding box center [1017, 331] width 221 height 492
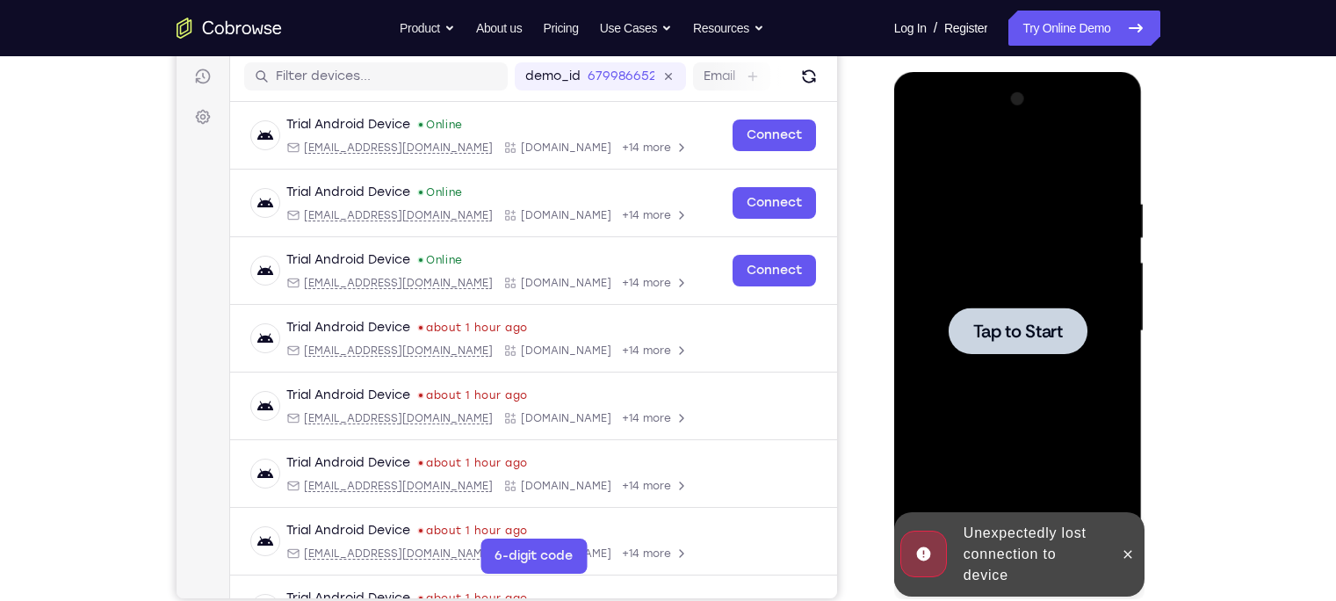
click at [994, 322] on span "Tap to Start" at bounding box center [1018, 331] width 90 height 18
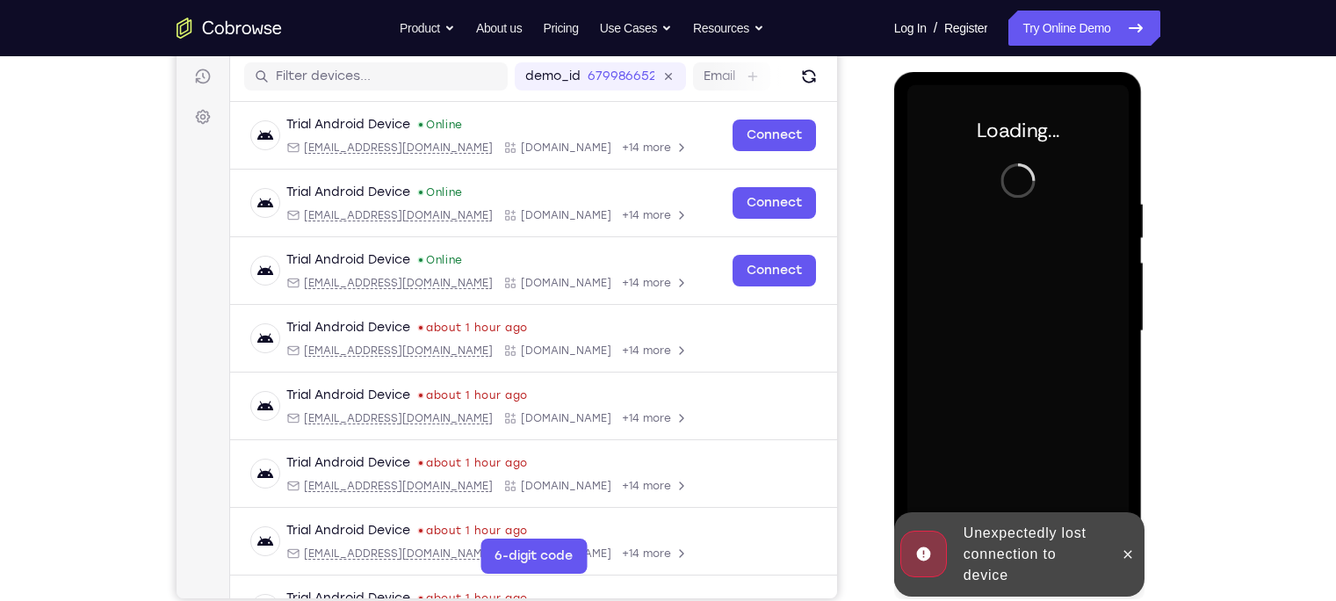
click at [1042, 540] on div "Unexpectedly lost connection to device" at bounding box center [1034, 554] width 154 height 77
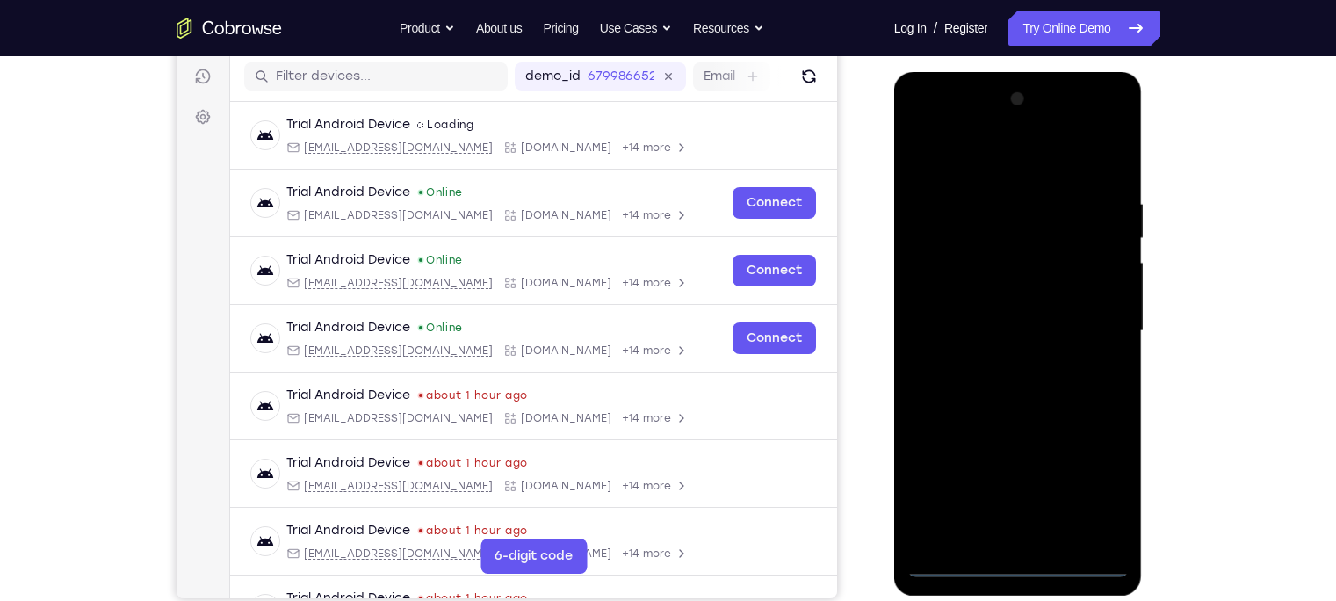
click at [1010, 563] on div at bounding box center [1017, 331] width 221 height 492
click at [1022, 568] on div at bounding box center [1017, 331] width 221 height 492
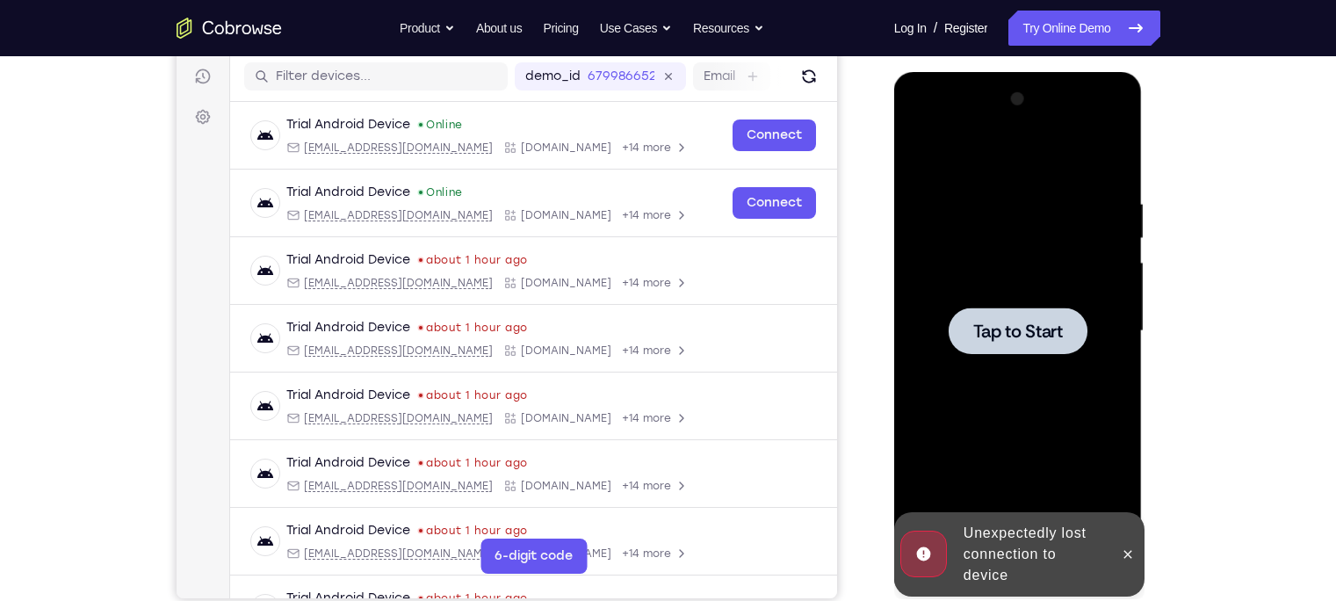
click at [1028, 376] on div at bounding box center [1017, 331] width 221 height 492
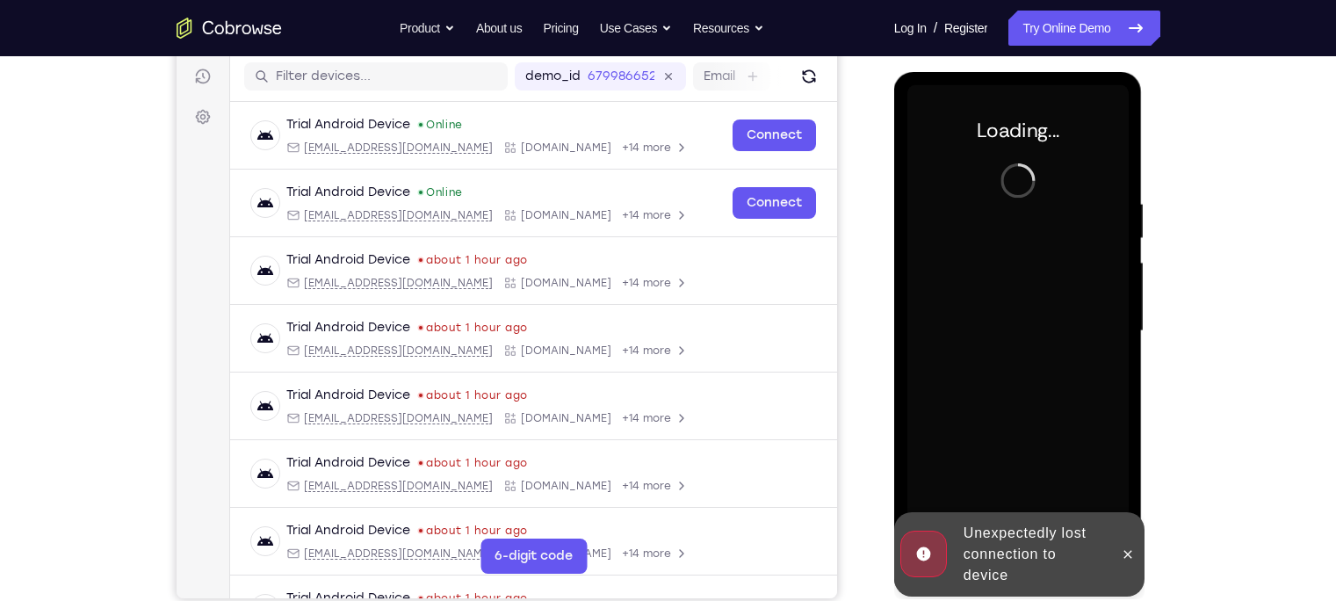
click at [1003, 546] on div "Unexpectedly lost connection to device" at bounding box center [1034, 554] width 154 height 77
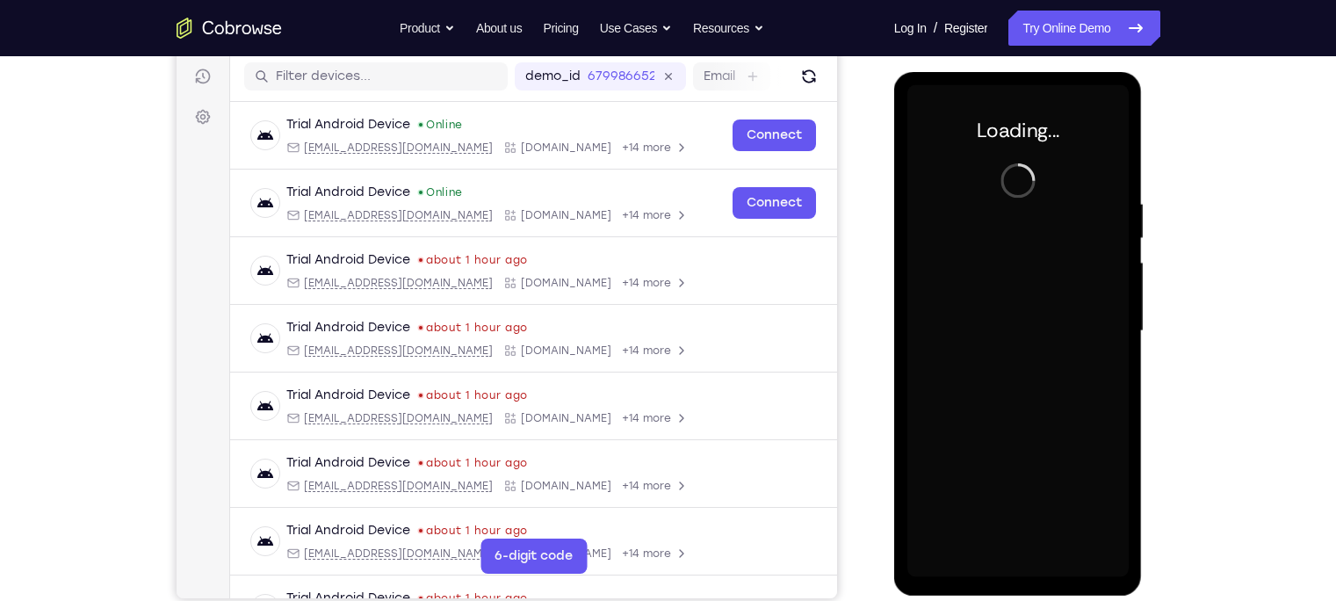
click at [1029, 399] on div at bounding box center [1017, 331] width 221 height 492
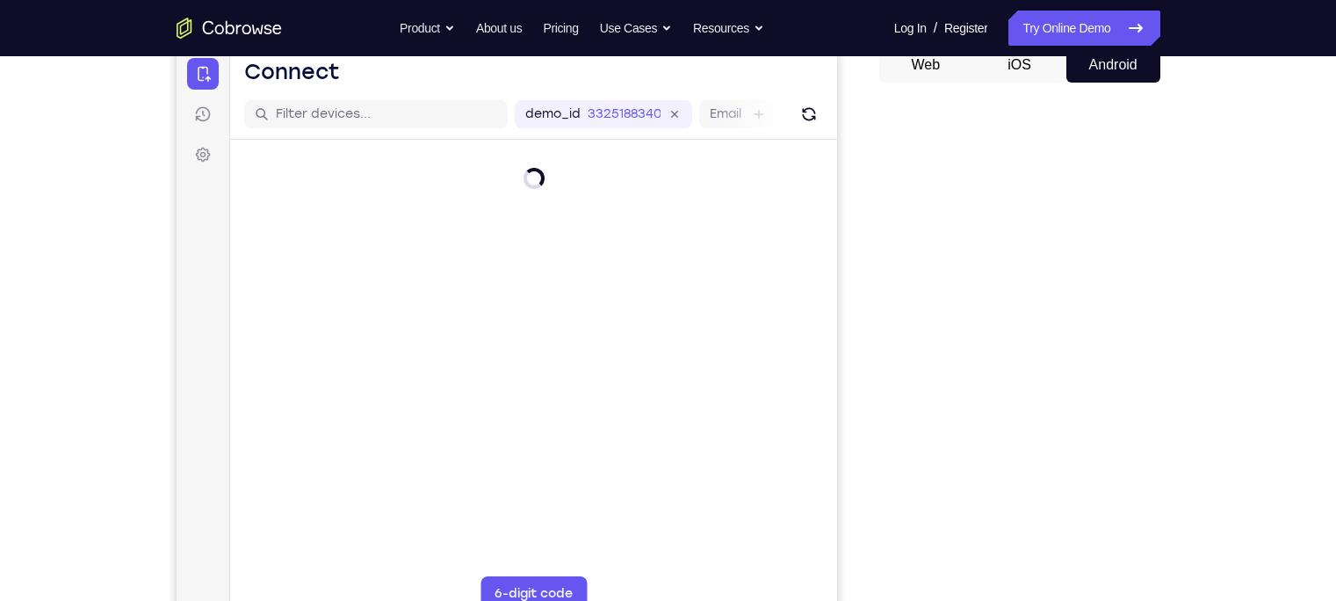
scroll to position [210, 0]
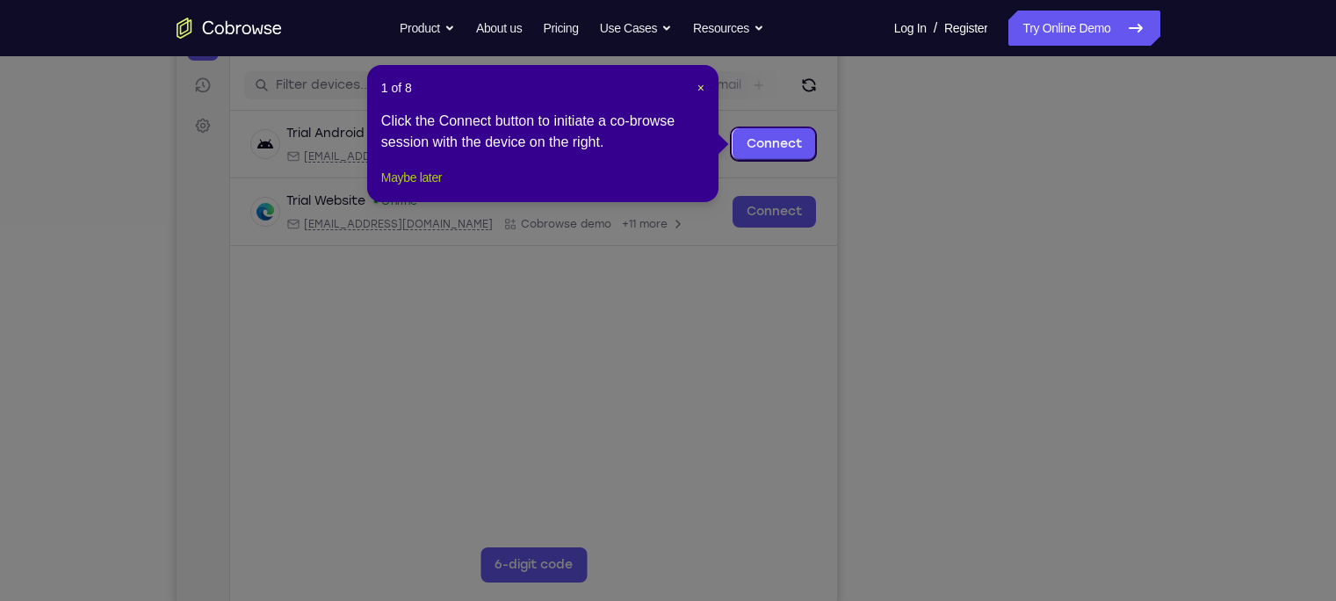
click at [401, 188] on button "Maybe later" at bounding box center [411, 177] width 61 height 21
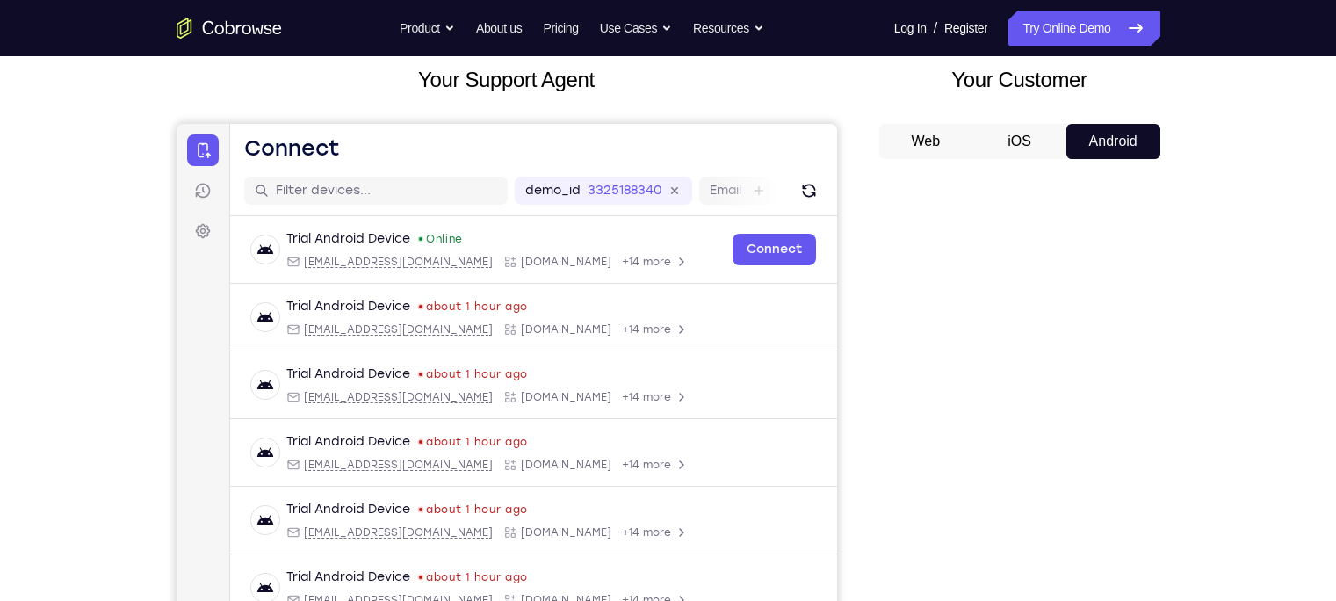
scroll to position [105, 0]
